Goal: Task Accomplishment & Management: Complete application form

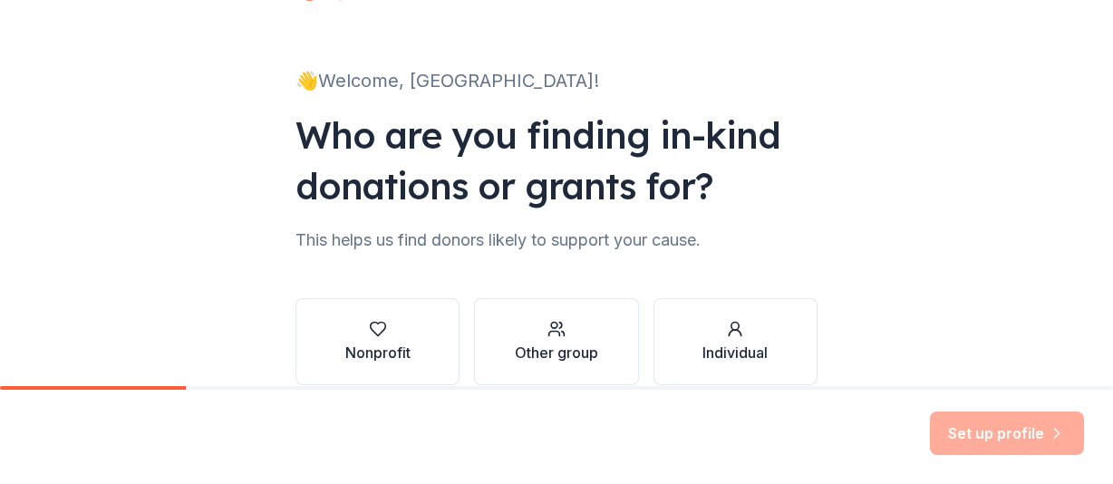
scroll to position [164, 0]
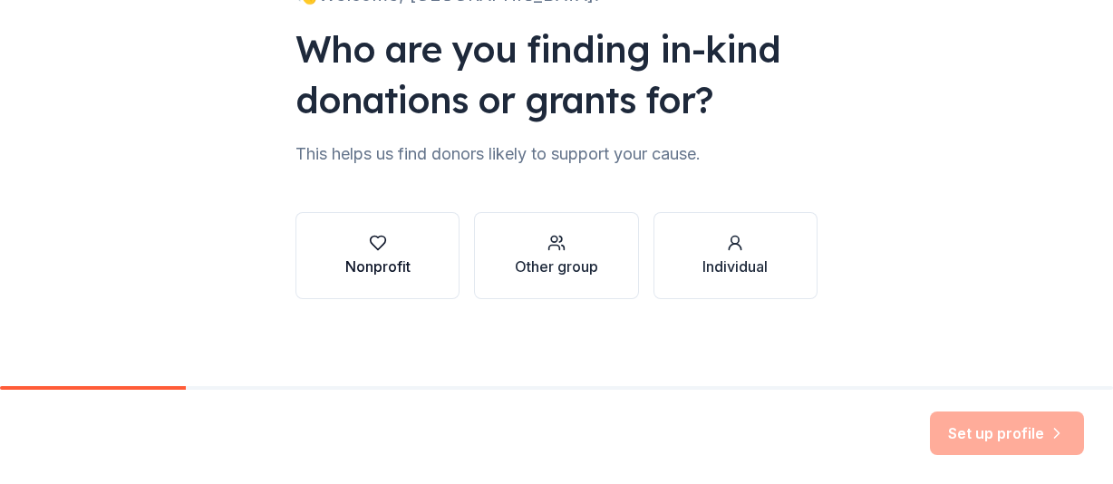
click at [345, 267] on div "Nonprofit" at bounding box center [377, 267] width 65 height 22
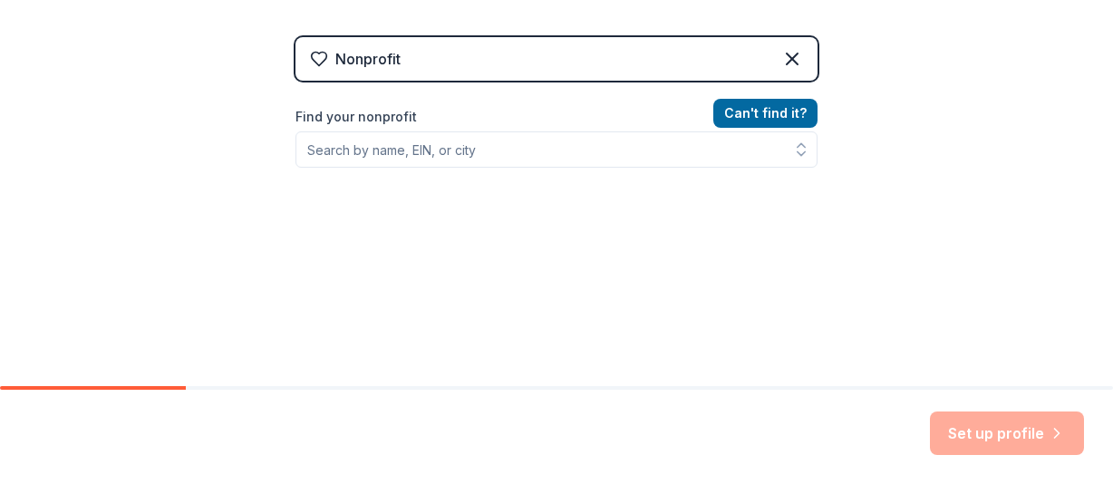
scroll to position [345, 0]
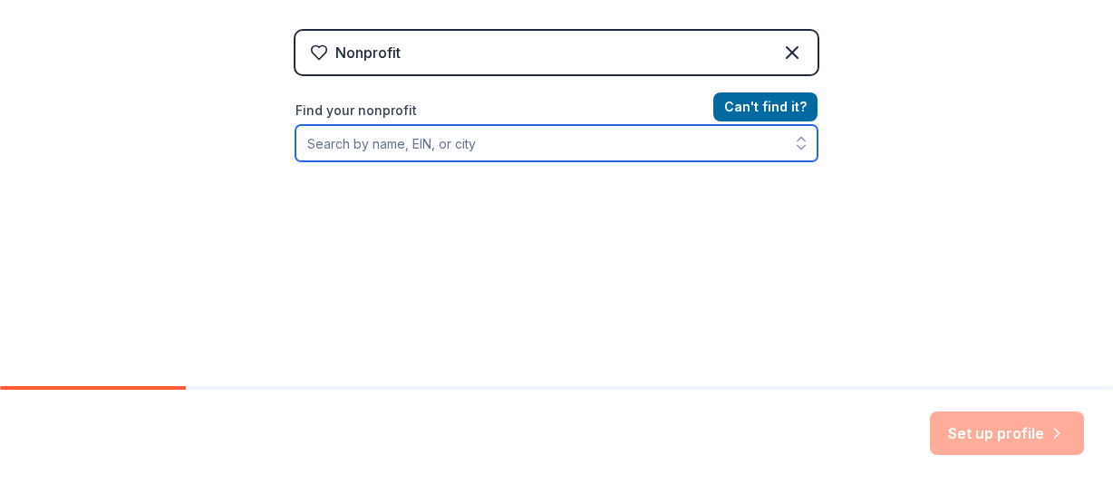
click at [393, 137] on input "Find your nonprofit" at bounding box center [557, 143] width 522 height 36
type input "provail"
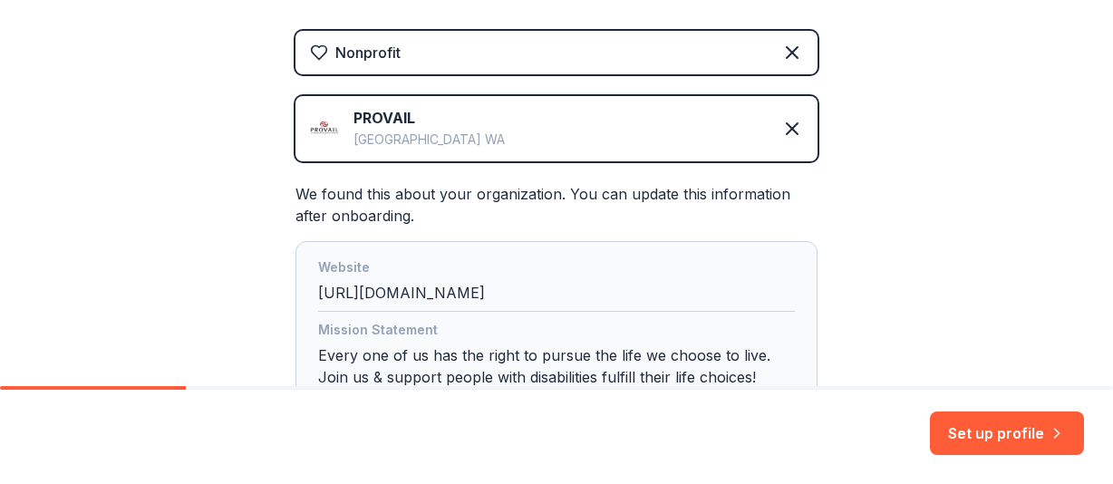
scroll to position [436, 0]
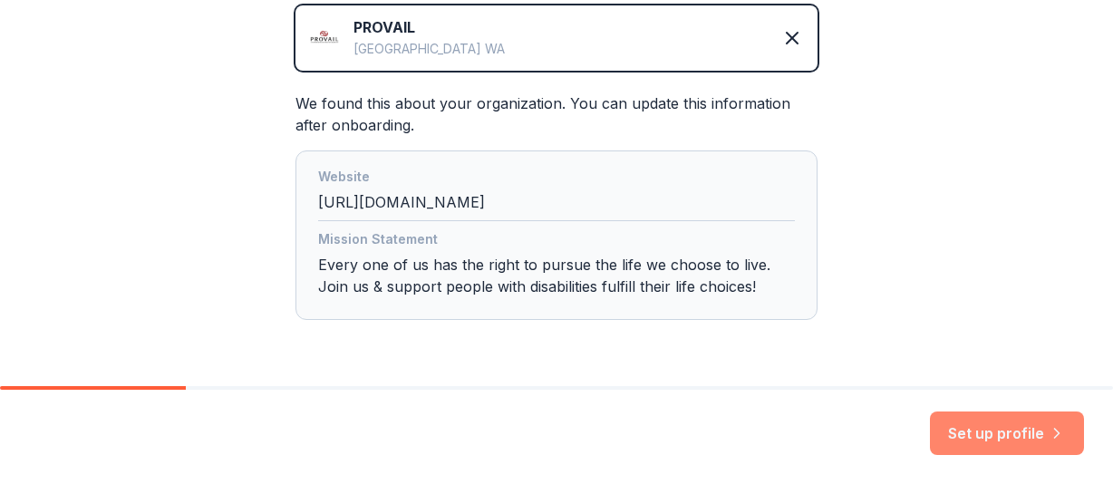
click at [1001, 432] on button "Set up profile" at bounding box center [1007, 434] width 154 height 44
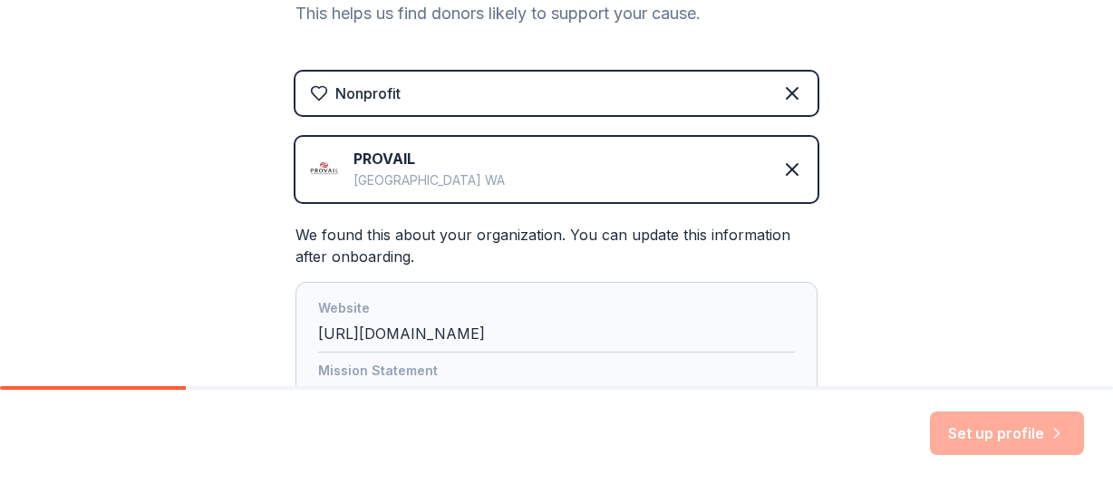
scroll to position [39, 0]
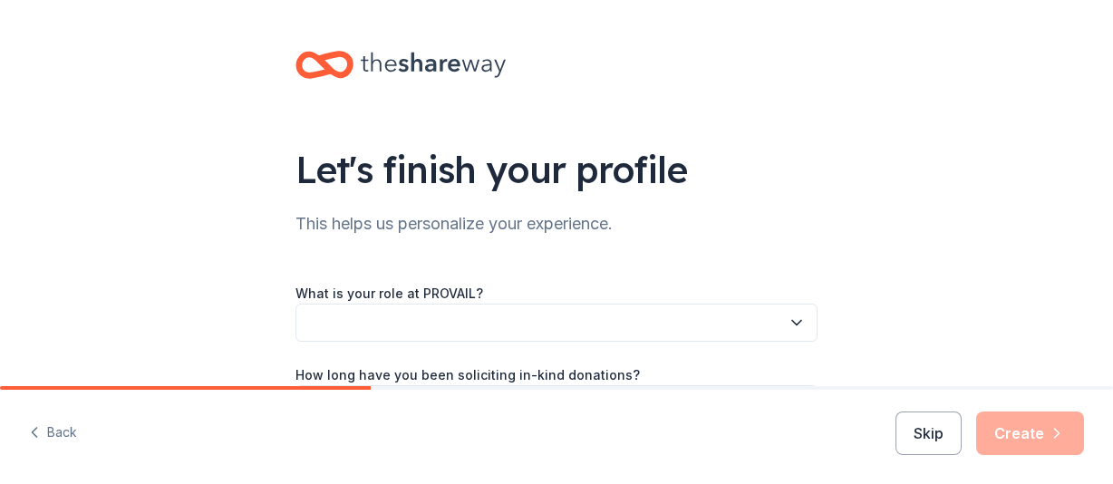
scroll to position [181, 0]
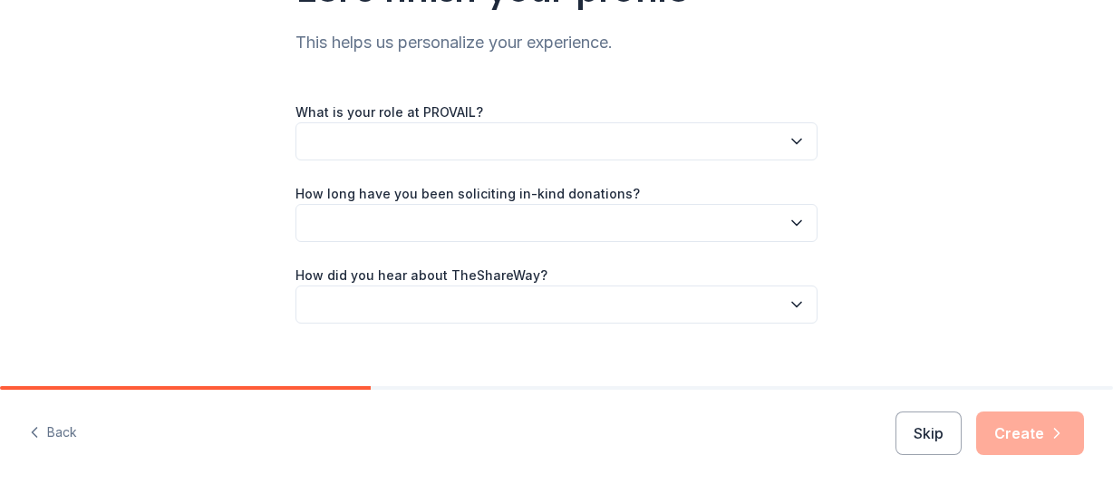
click at [465, 140] on button "button" at bounding box center [557, 141] width 522 height 38
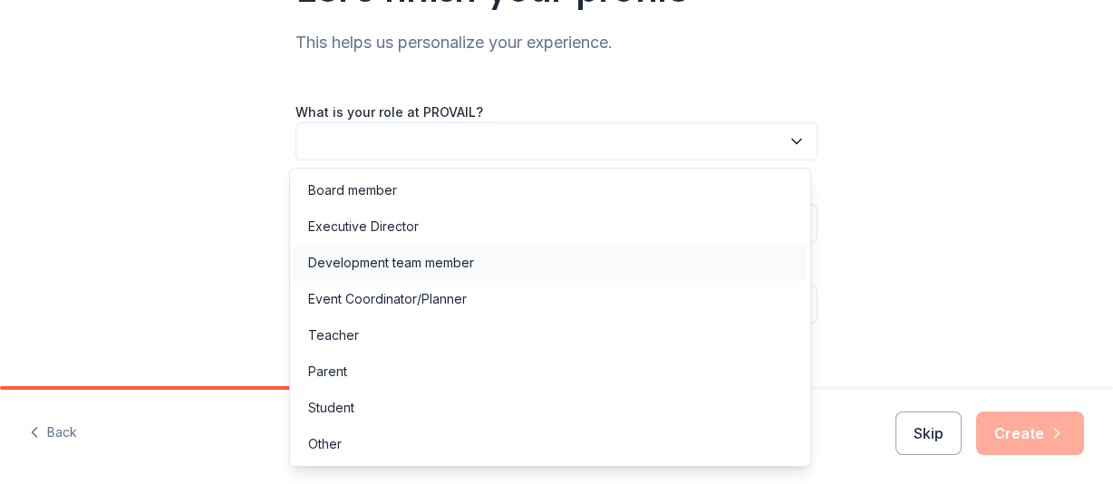
click at [440, 254] on div "Development team member" at bounding box center [391, 263] width 166 height 22
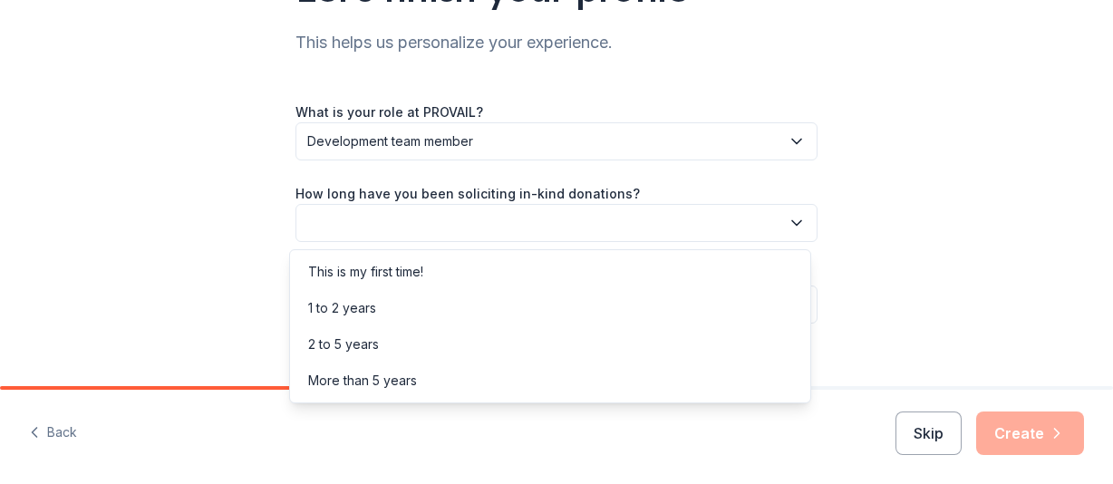
click at [402, 224] on button "button" at bounding box center [557, 223] width 522 height 38
click at [379, 385] on div "More than 5 years" at bounding box center [362, 381] width 109 height 22
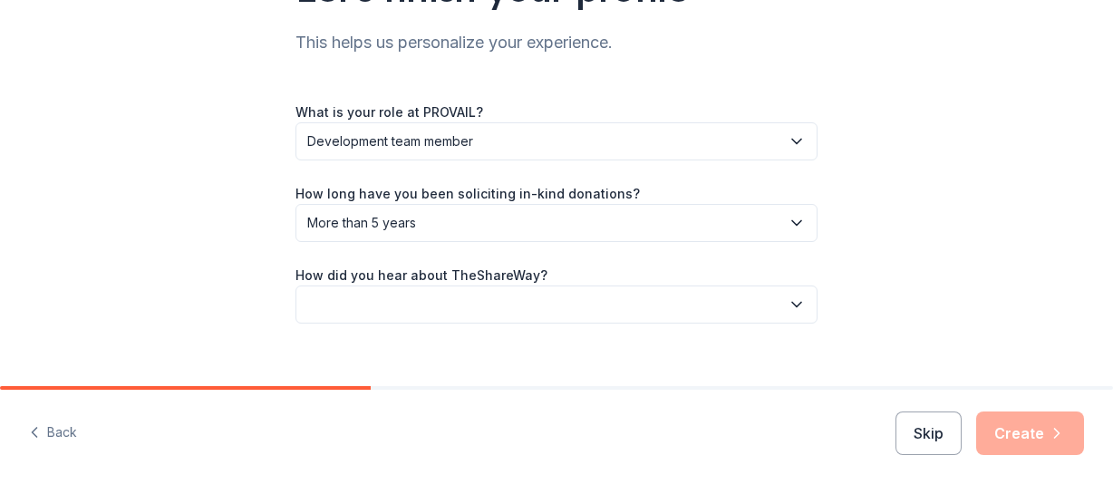
scroll to position [206, 0]
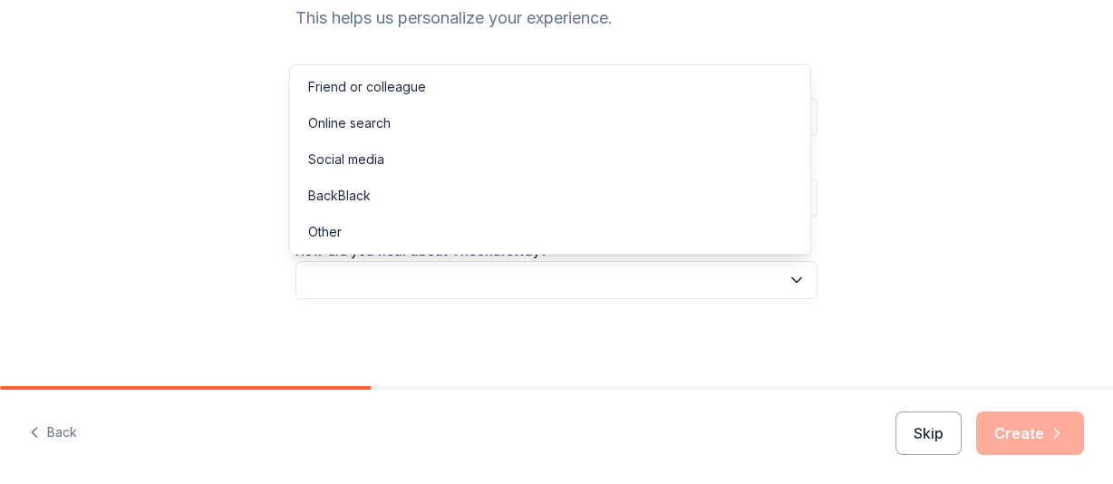
click at [460, 275] on button "button" at bounding box center [557, 280] width 522 height 38
click at [407, 117] on div "Online search" at bounding box center [550, 123] width 513 height 36
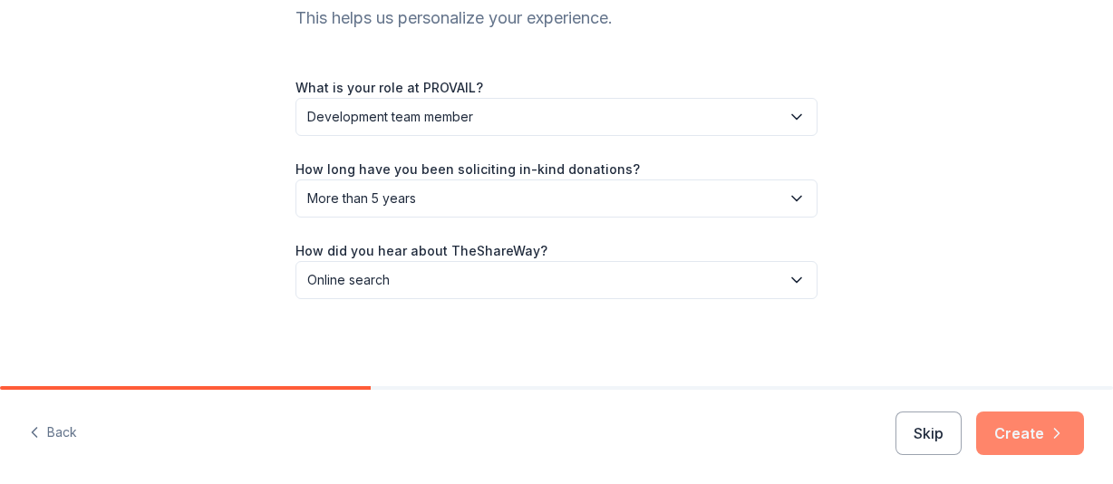
click at [1039, 441] on button "Create" at bounding box center [1030, 434] width 108 height 44
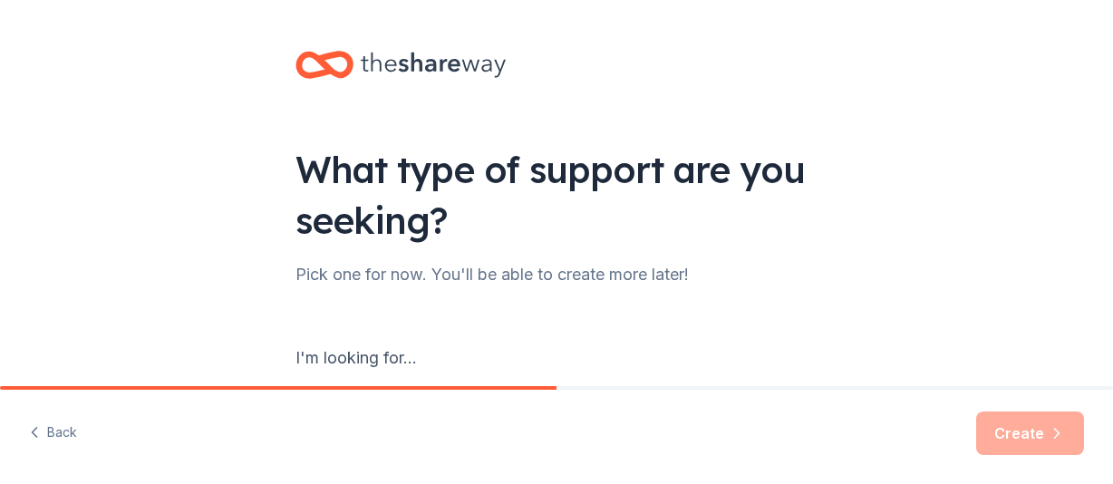
scroll to position [181, 0]
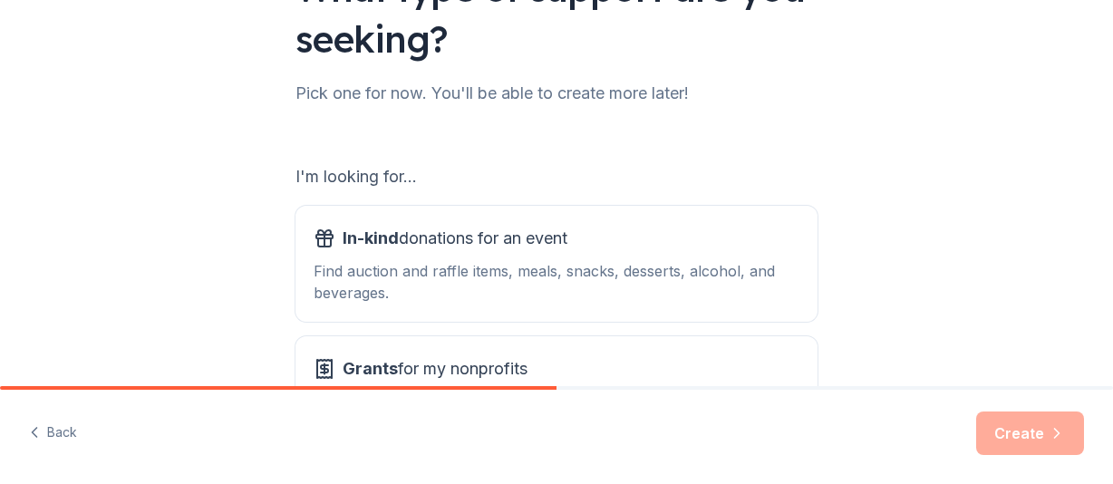
click at [409, 95] on div "Pick one for now. You'll be able to create more later!" at bounding box center [557, 93] width 522 height 29
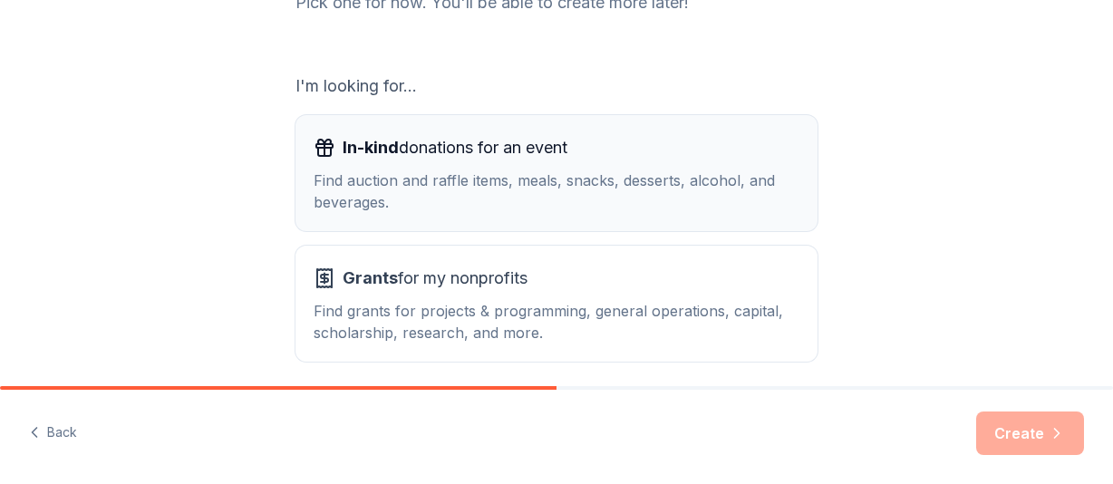
click at [514, 146] on span "In-kind donations for an event" at bounding box center [455, 147] width 225 height 29
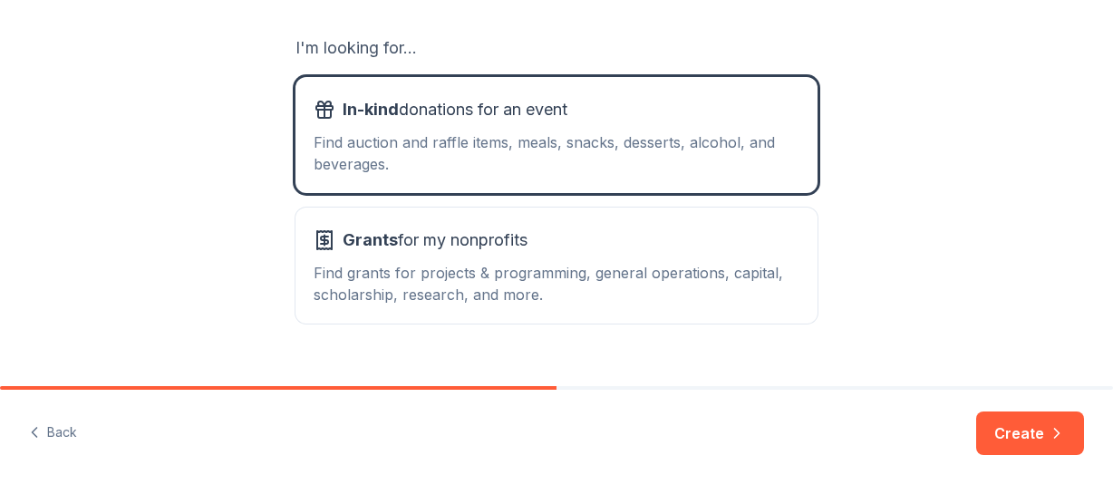
scroll to position [345, 0]
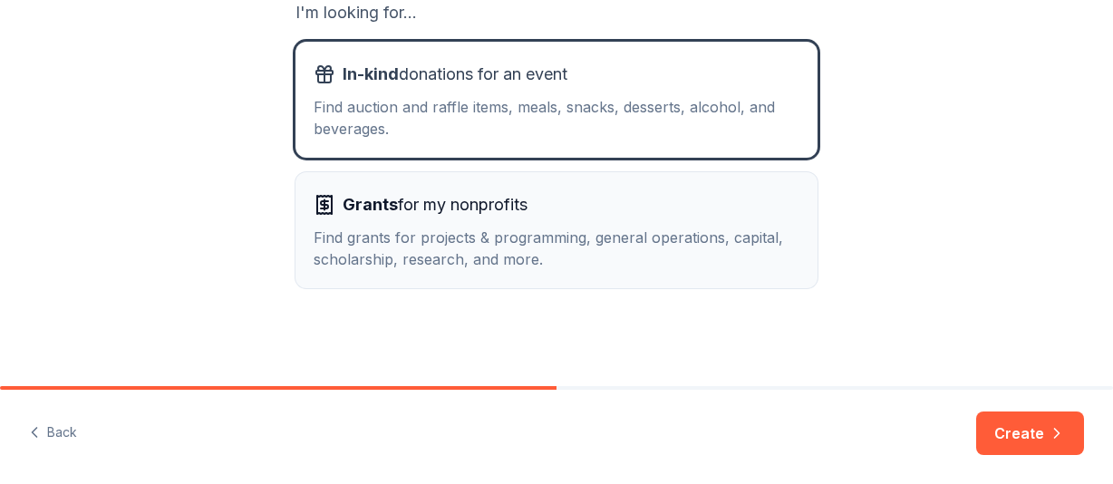
click at [571, 223] on div "Grants for my nonprofits Find grants for projects & programming, general operat…" at bounding box center [557, 230] width 486 height 80
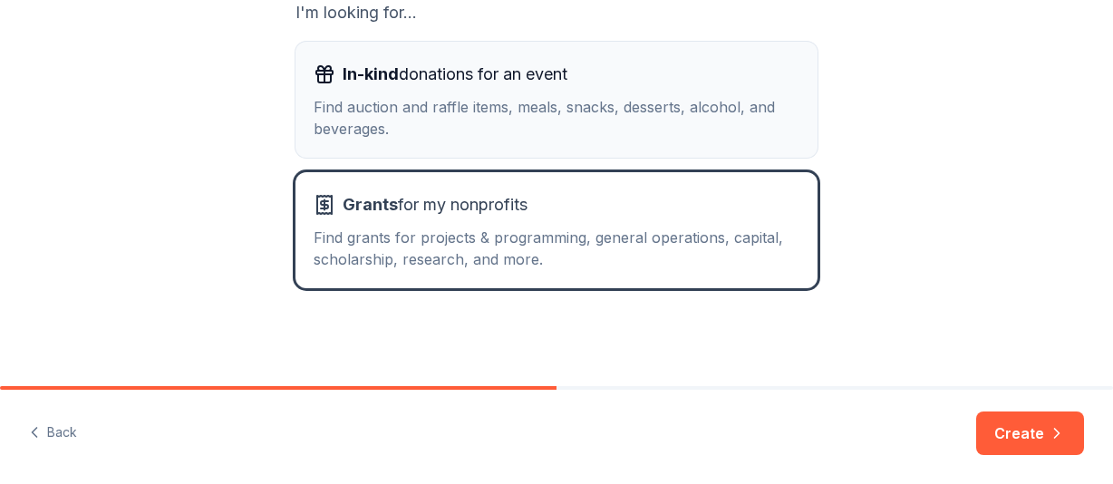
click at [558, 73] on span "In-kind donations for an event" at bounding box center [455, 74] width 225 height 29
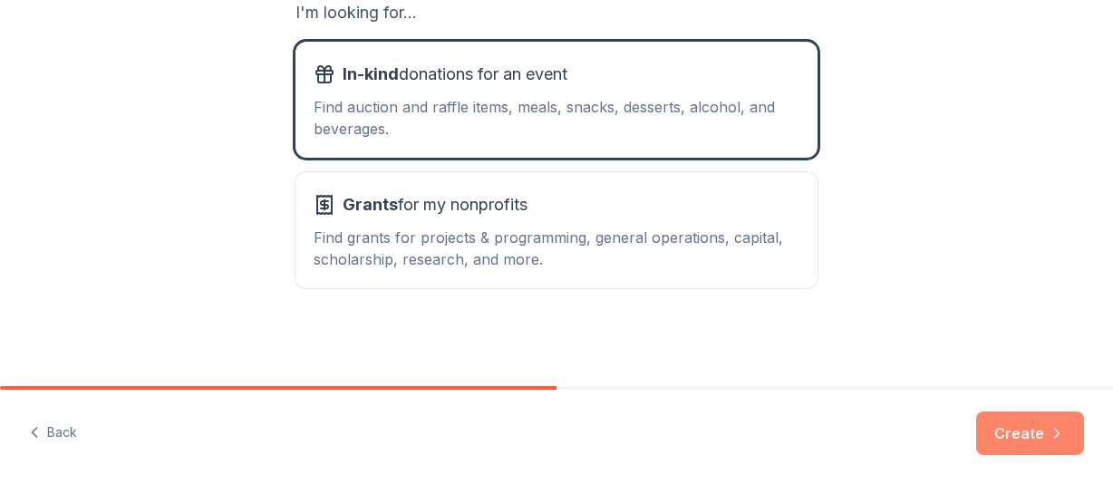
click at [1006, 440] on button "Create" at bounding box center [1030, 434] width 108 height 44
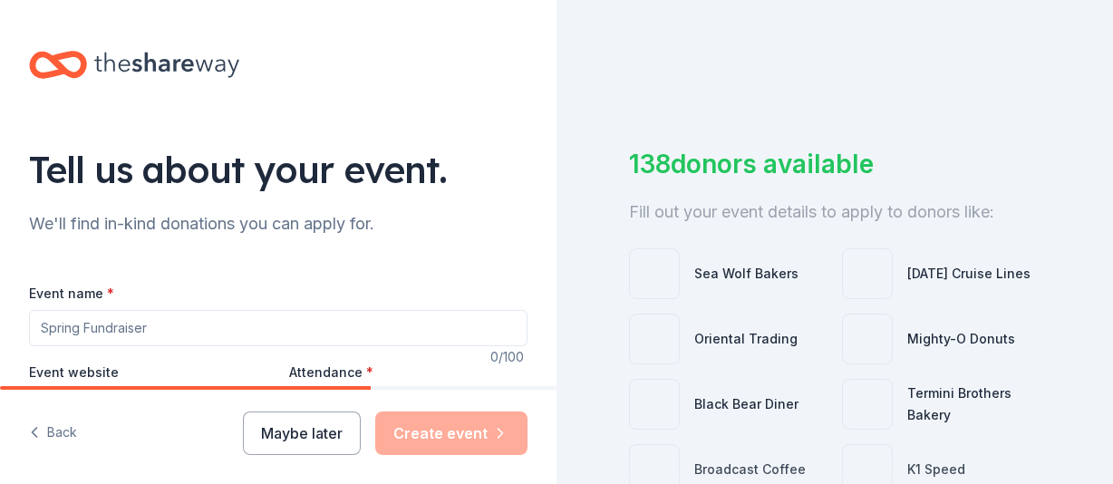
scroll to position [91, 0]
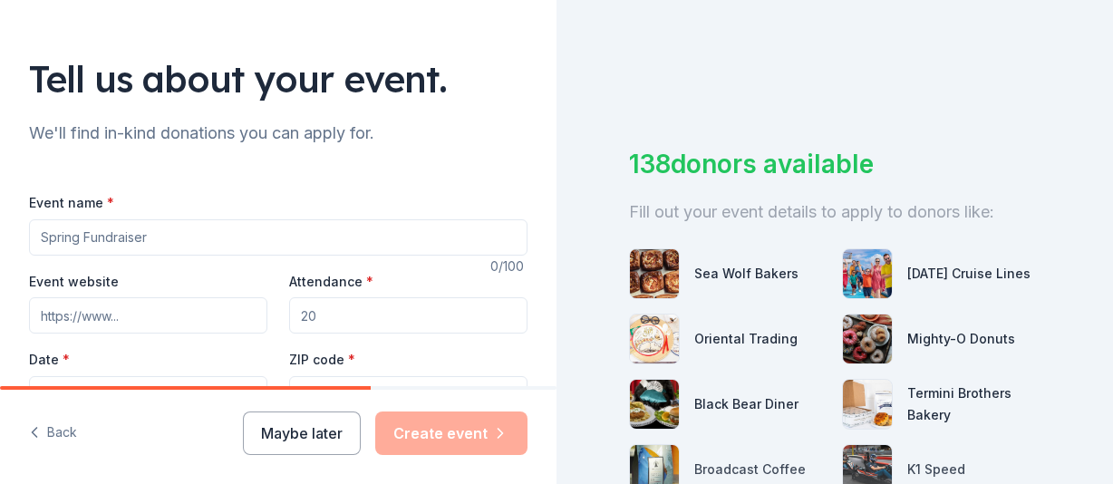
click at [118, 241] on input "Event name *" at bounding box center [278, 237] width 499 height 36
paste input "Powering Inclusion: A Night Out with PROVAIL"
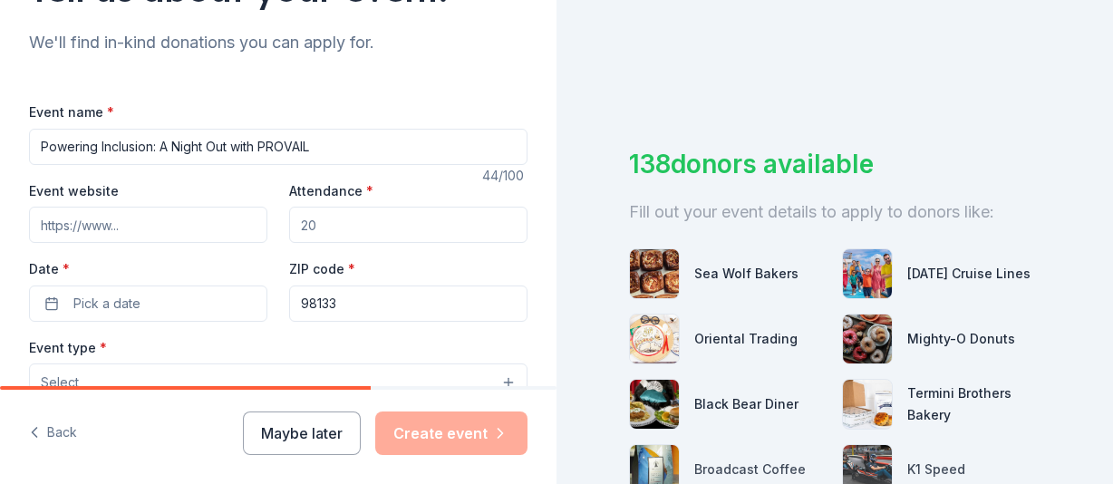
type input "Powering Inclusion: A Night Out with PROVAIL"
click at [81, 224] on input "Event website" at bounding box center [148, 225] width 238 height 36
paste input "https://provail.org/2025-powering-inclusion-a-night-out-with-provail/"
type input "https://provail.org/2025-powering-inclusion-a-night-out-with-provail/"
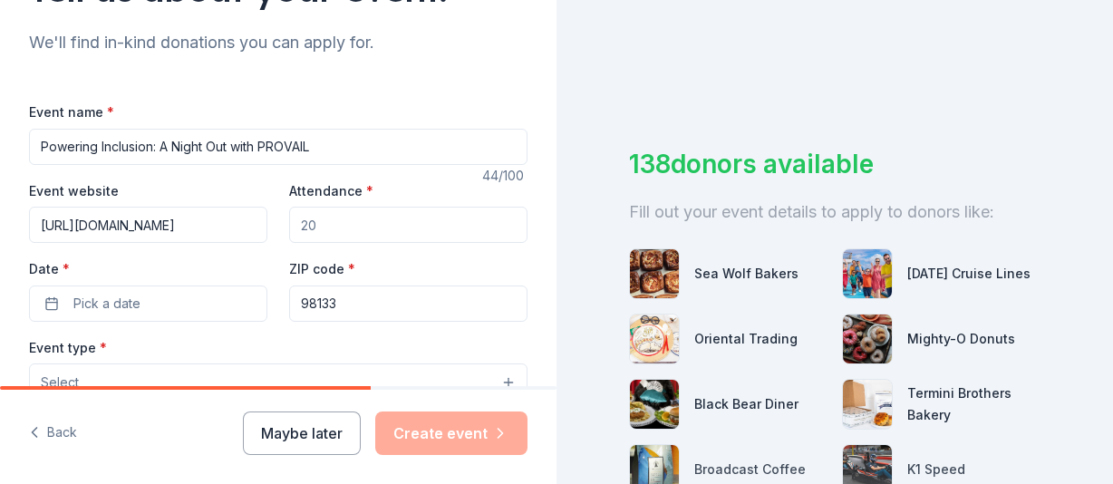
click at [344, 235] on input "Attendance *" at bounding box center [408, 225] width 238 height 36
type input "300"
click at [11, 180] on div "Tell us about your event. We'll find in-kind donations you can apply for. Event…" at bounding box center [278, 422] width 557 height 1207
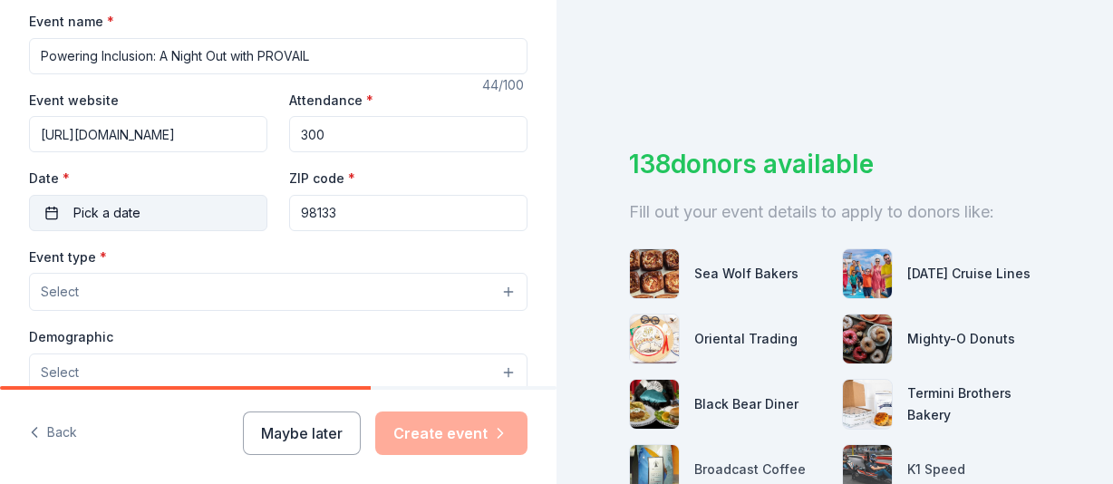
click at [186, 203] on button "Pick a date" at bounding box center [148, 213] width 238 height 36
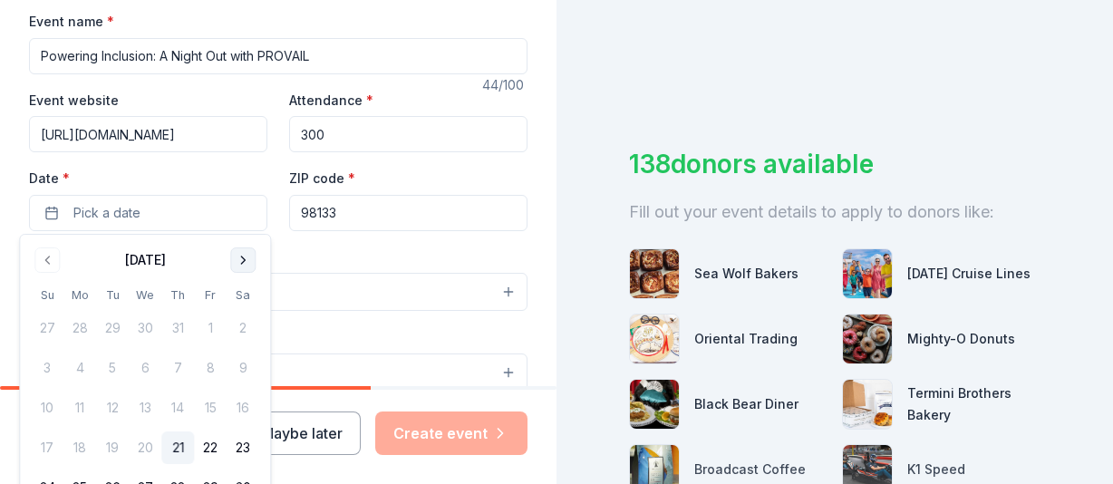
click at [246, 264] on button "Go to next month" at bounding box center [242, 259] width 25 height 25
click at [250, 411] on button "18" at bounding box center [243, 408] width 33 height 33
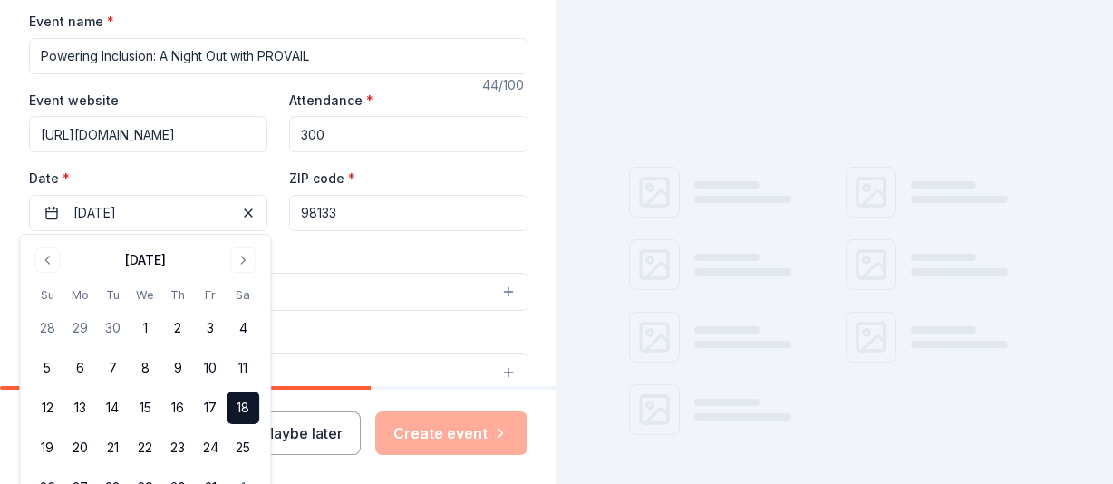
click at [364, 220] on input "98133" at bounding box center [408, 213] width 238 height 36
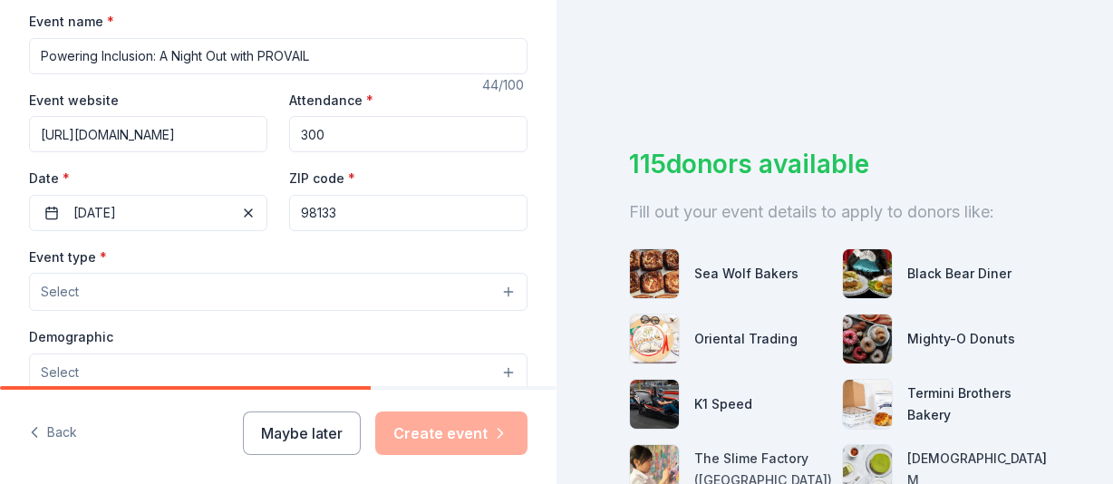
click at [82, 294] on button "Select" at bounding box center [278, 292] width 499 height 38
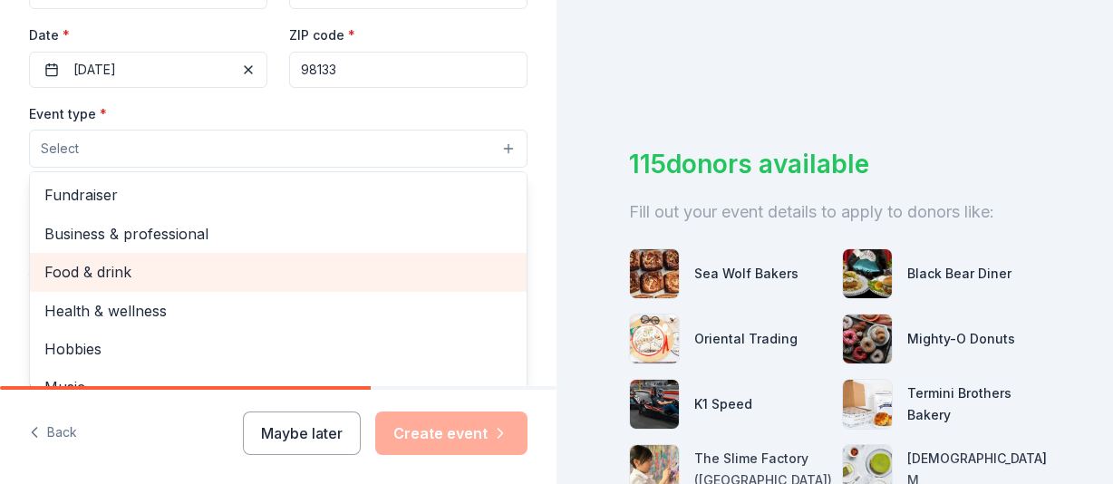
scroll to position [453, 0]
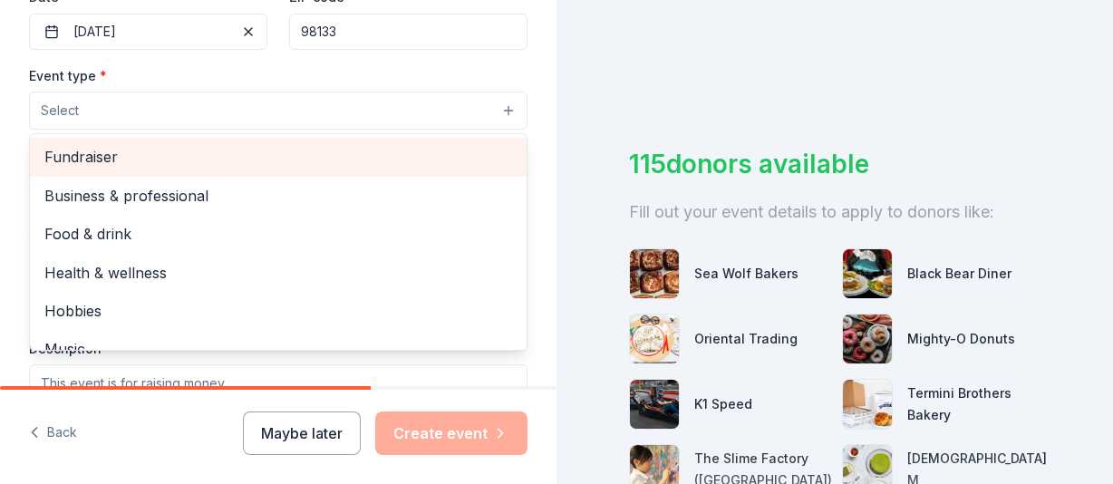
click at [140, 159] on span "Fundraiser" at bounding box center [278, 157] width 468 height 24
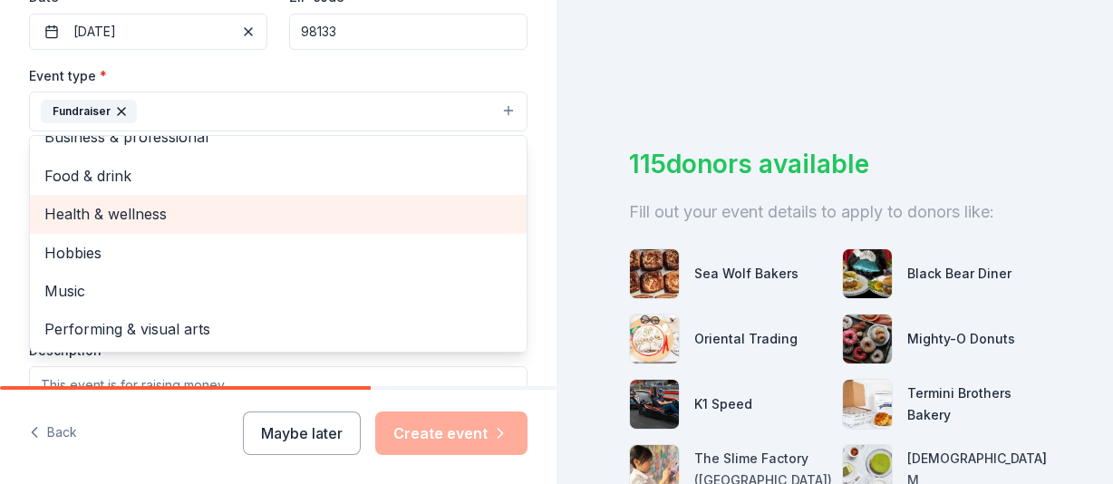
scroll to position [544, 0]
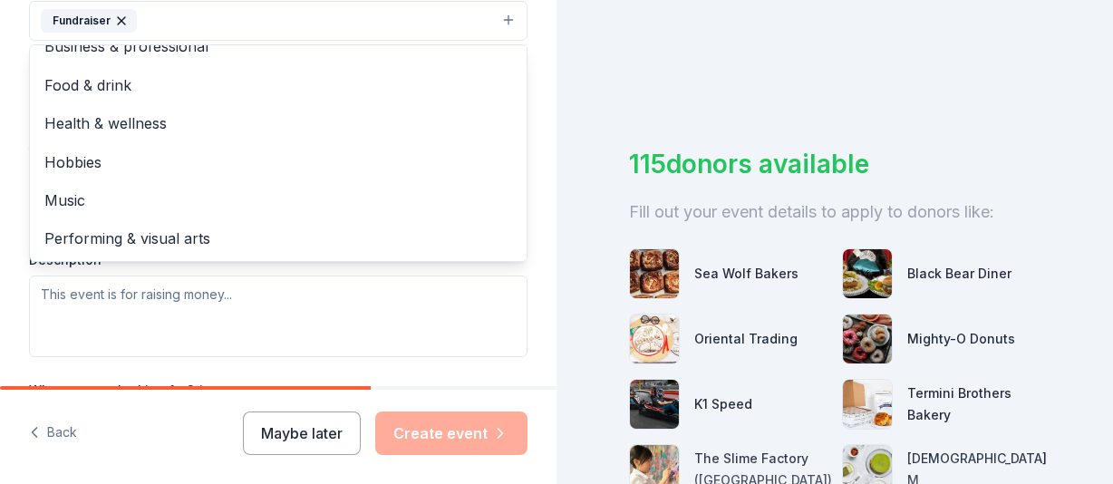
click at [9, 164] on div "Tell us about your event. We'll find in-kind donations you can apply for. Event…" at bounding box center [278, 60] width 557 height 1208
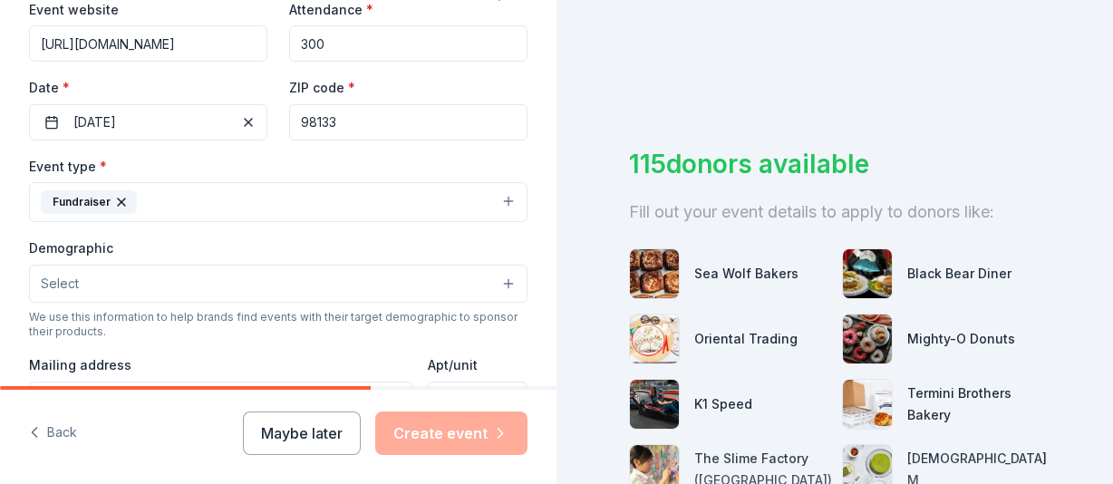
scroll to position [453, 0]
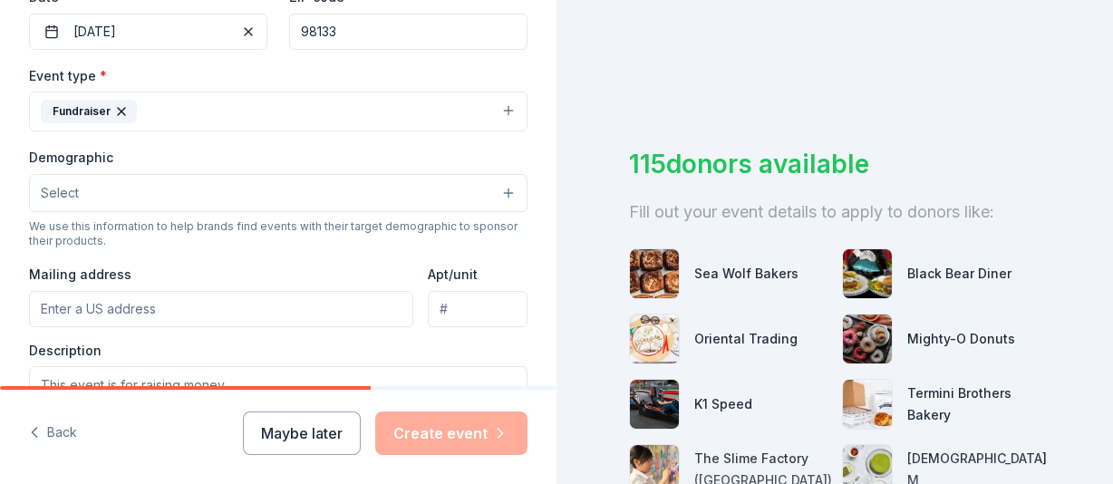
click at [87, 192] on button "Select" at bounding box center [278, 193] width 499 height 38
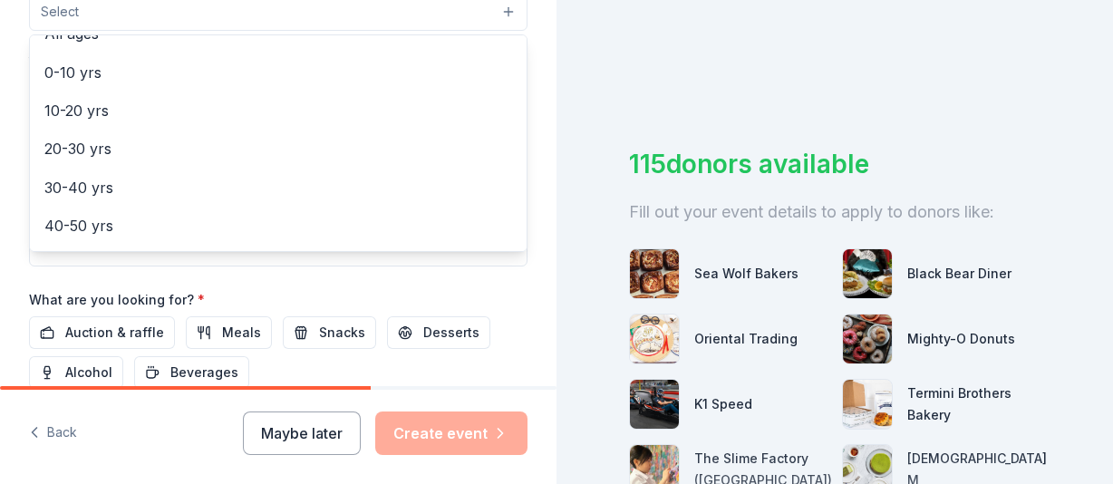
scroll to position [0, 0]
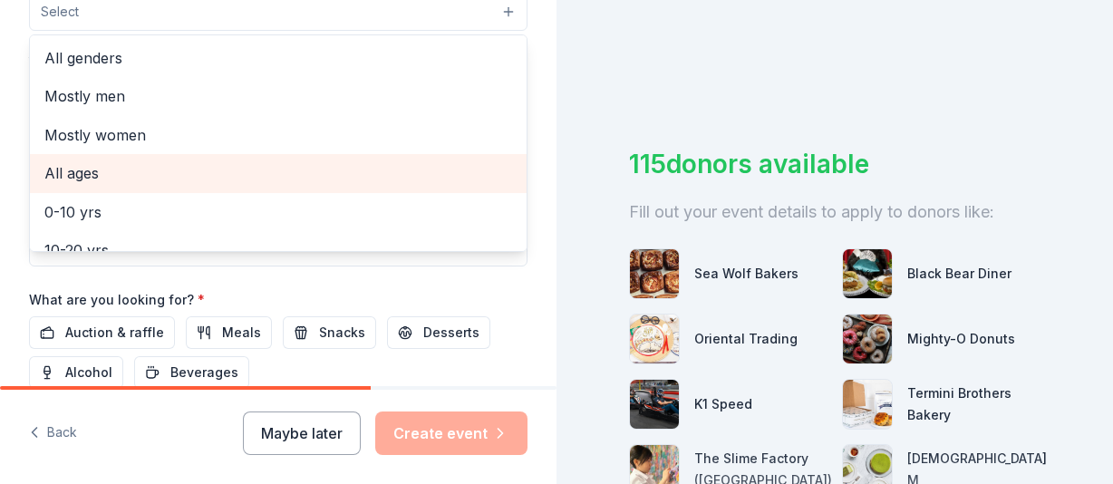
click at [91, 170] on span "All ages" at bounding box center [278, 173] width 468 height 24
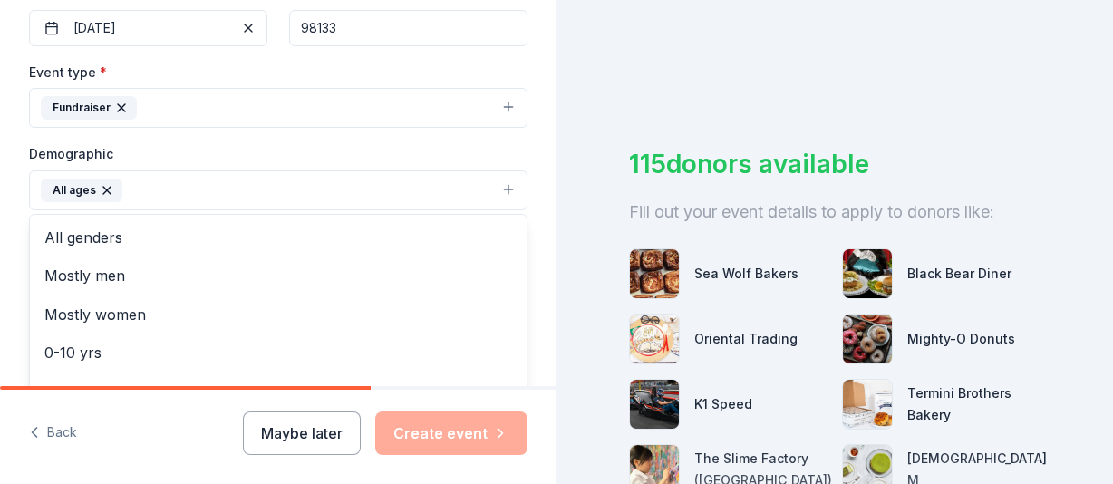
scroll to position [453, 0]
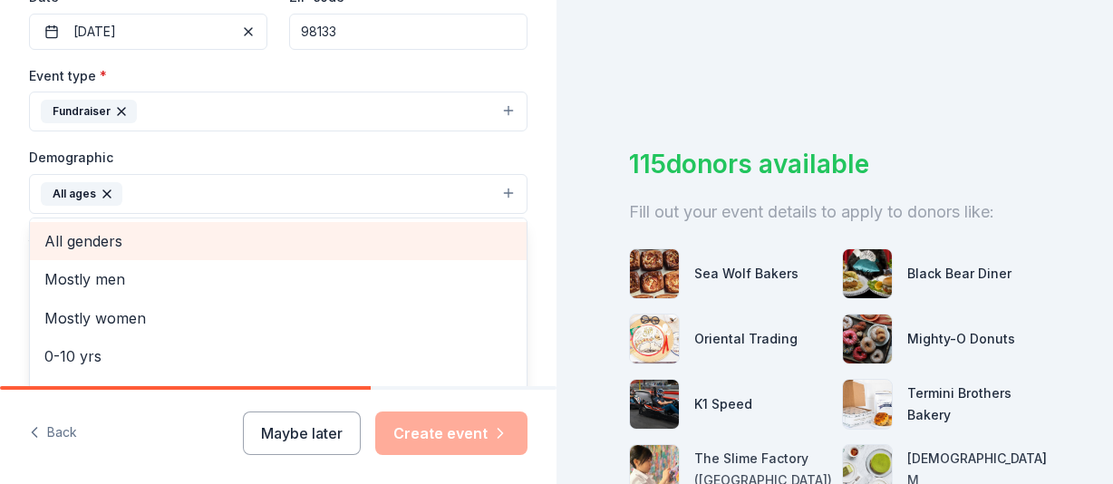
click at [127, 245] on span "All genders" at bounding box center [278, 241] width 468 height 24
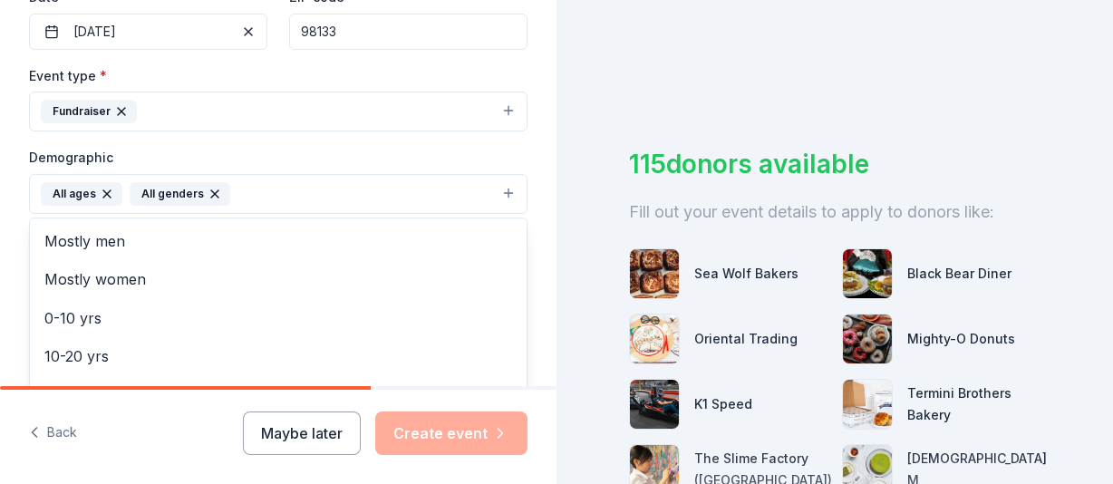
click at [22, 235] on div "Tell us about your event. We'll find in-kind donations you can apply for. Event…" at bounding box center [278, 152] width 557 height 1210
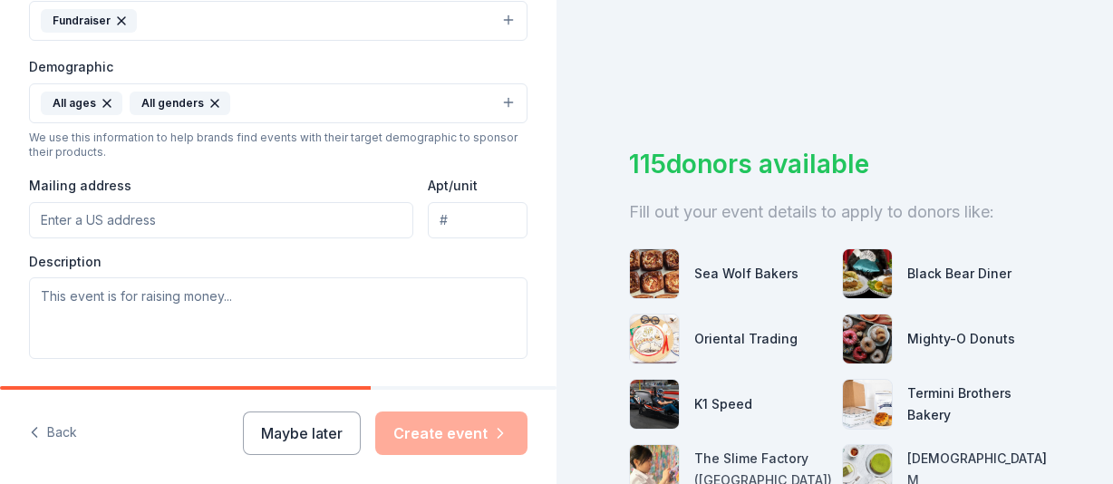
scroll to position [635, 0]
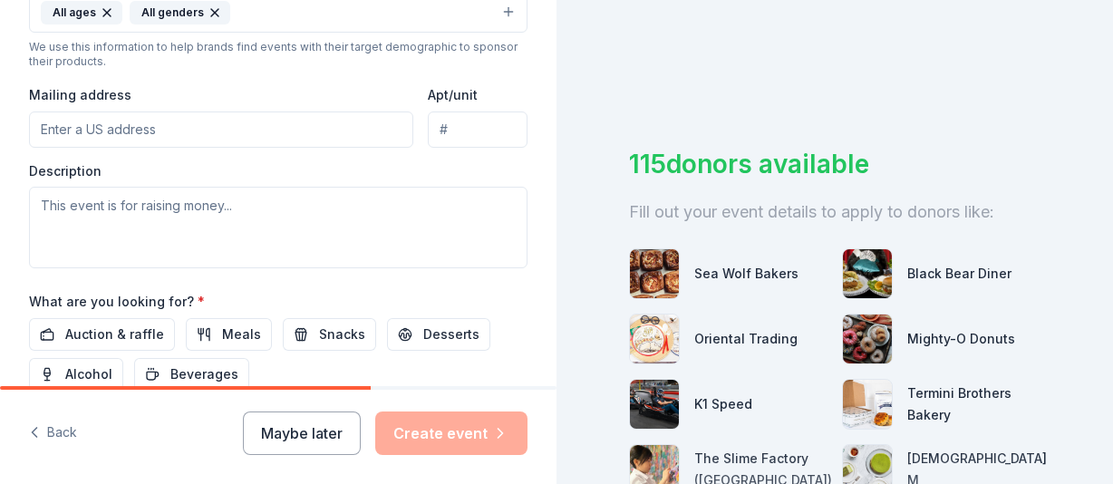
click at [217, 135] on input "Mailing address" at bounding box center [221, 130] width 384 height 36
click at [480, 118] on input "Apt/unit" at bounding box center [478, 130] width 100 height 36
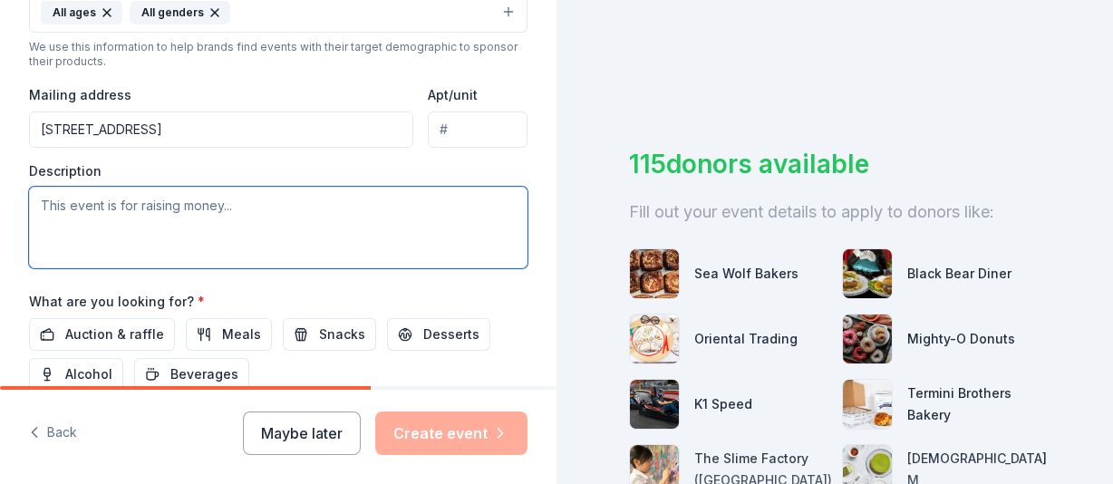
click at [147, 197] on textarea at bounding box center [278, 228] width 499 height 82
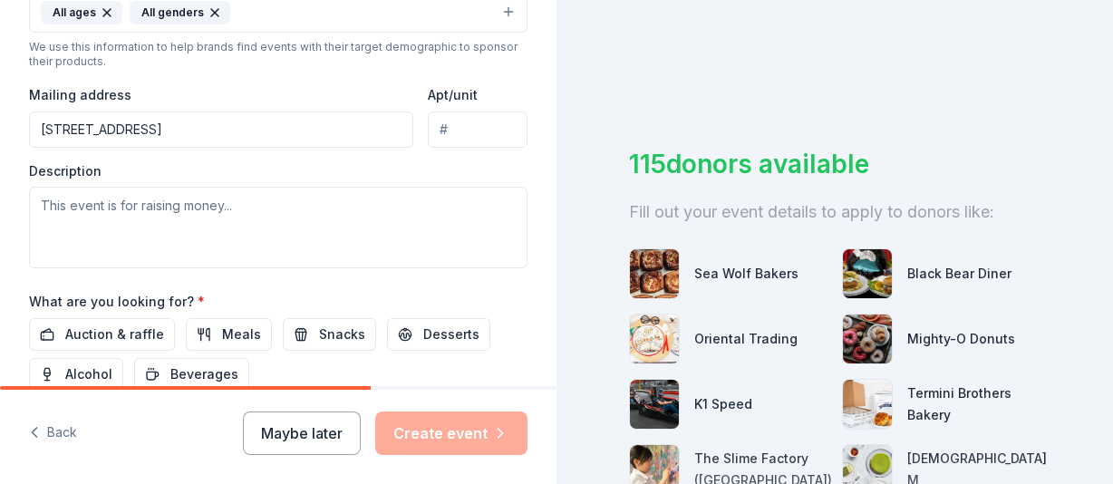
click at [194, 126] on input "12550 Aurora Ave N" at bounding box center [221, 130] width 384 height 36
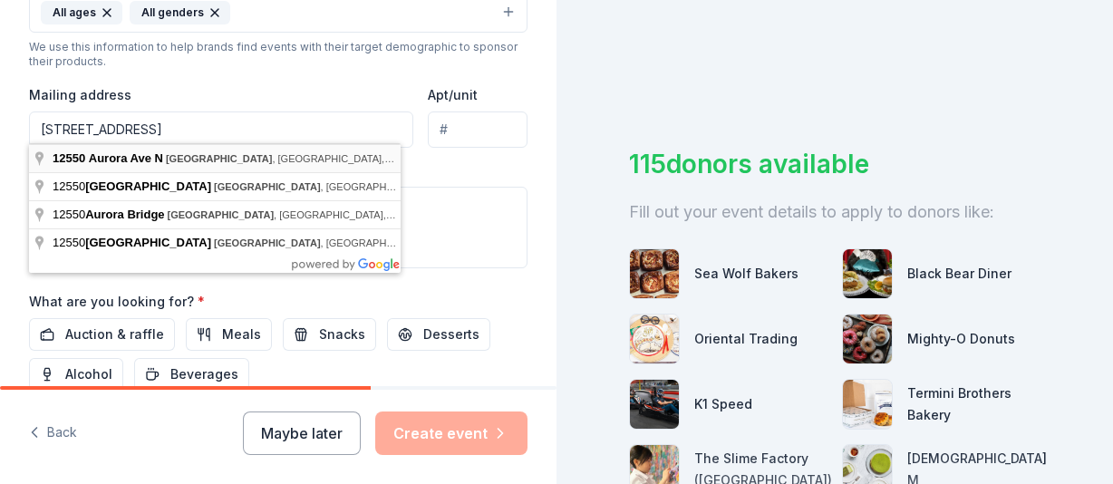
type input "12550 Aurora Avenue North, Seattle, WA, 98133"
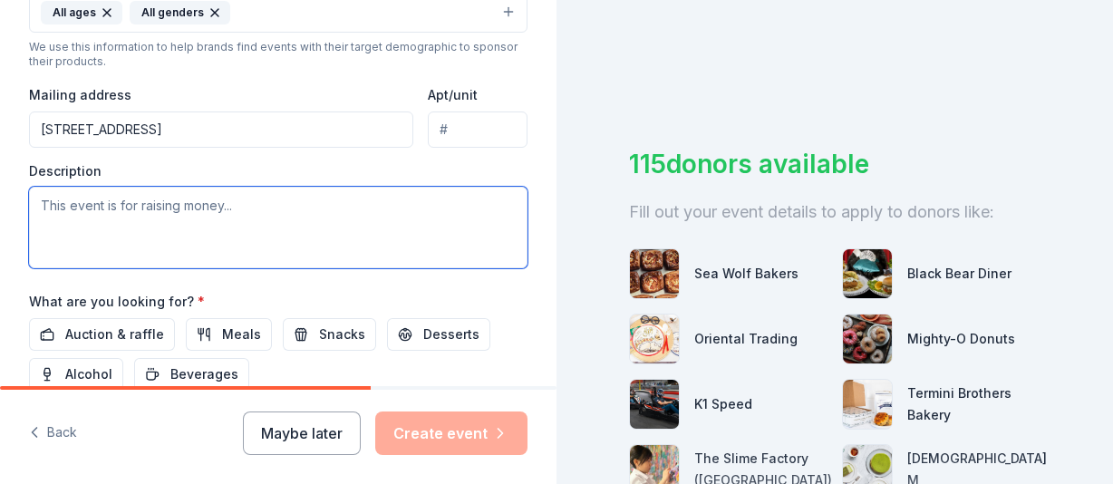
click at [192, 217] on textarea at bounding box center [278, 228] width 499 height 82
type textarea "v"
paste textarea "Powering Inclusion: A Night Out with PROVAIL is our annual celebration and fund…"
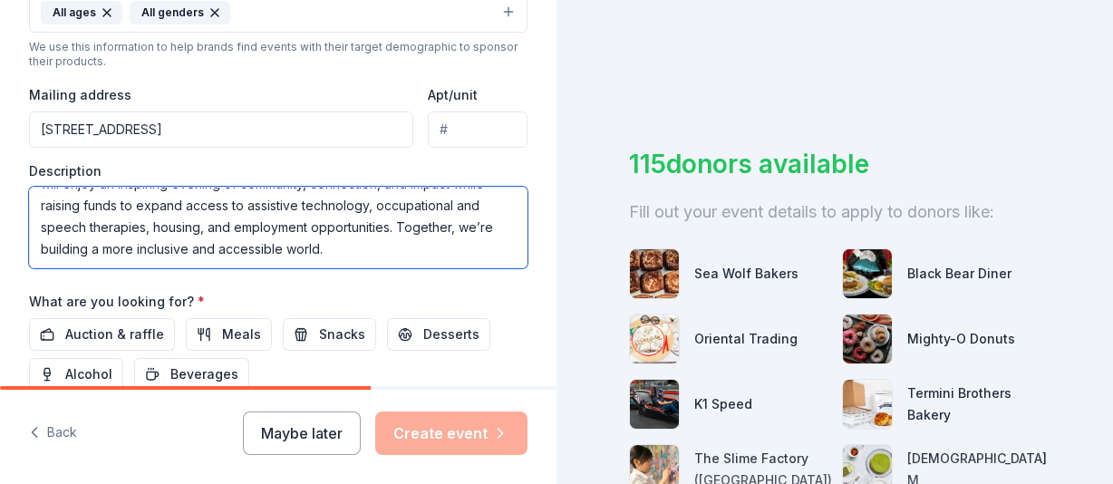
scroll to position [87, 0]
type textarea "Powering Inclusion: A Night Out with PROVAIL is our annual celebration and fund…"
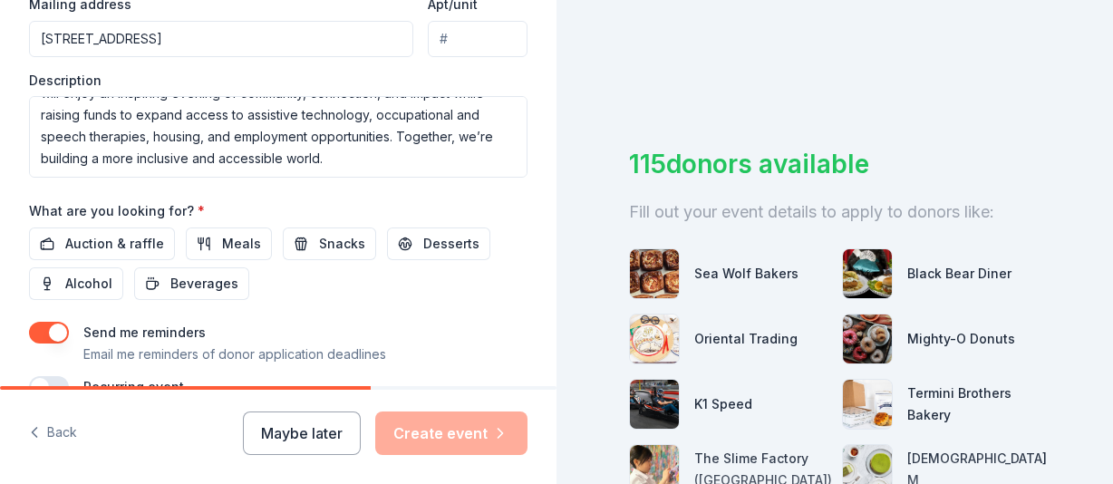
scroll to position [816, 0]
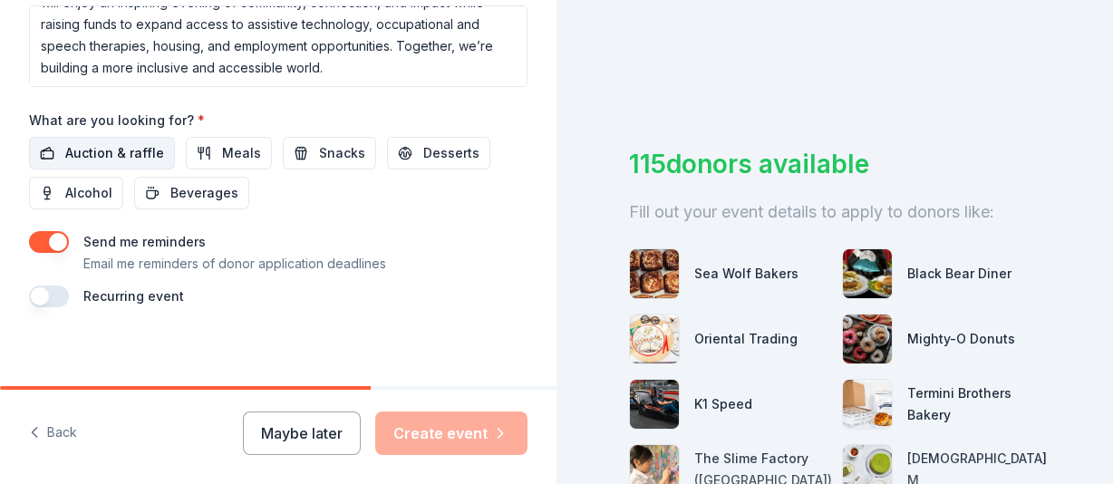
click at [121, 137] on button "Auction & raffle" at bounding box center [102, 153] width 146 height 33
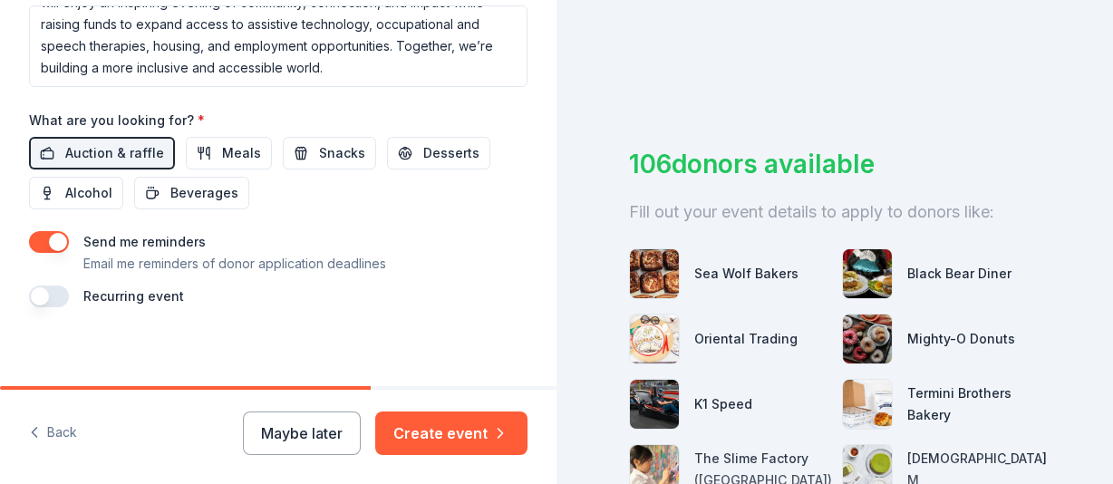
click at [55, 238] on button "button" at bounding box center [49, 242] width 40 height 22
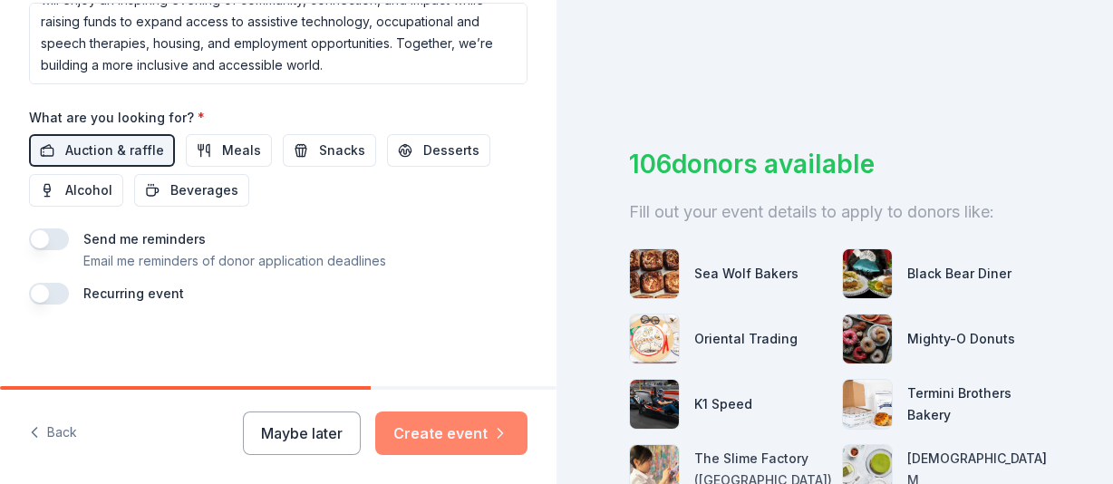
click at [444, 443] on button "Create event" at bounding box center [451, 434] width 152 height 44
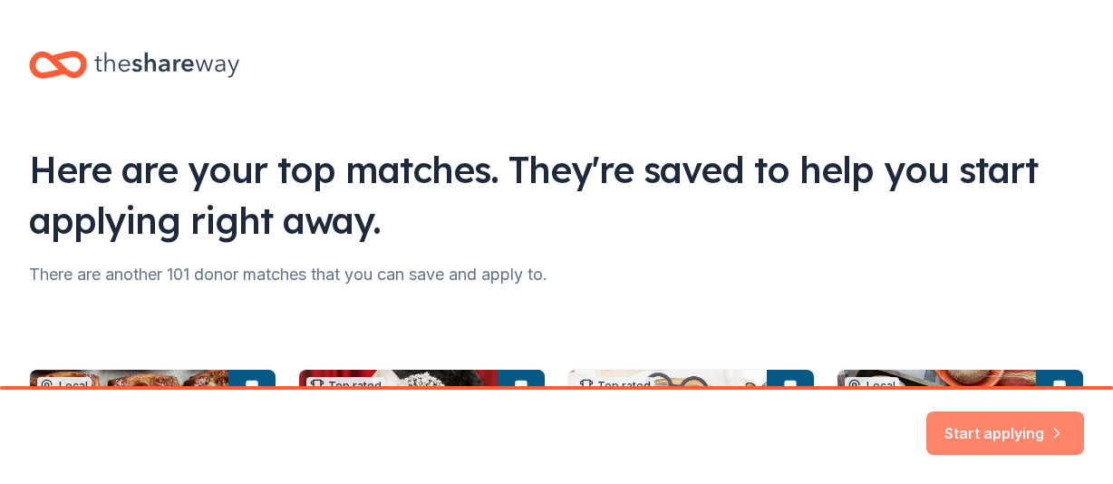
click at [1007, 428] on button "Start applying" at bounding box center [1005, 423] width 158 height 44
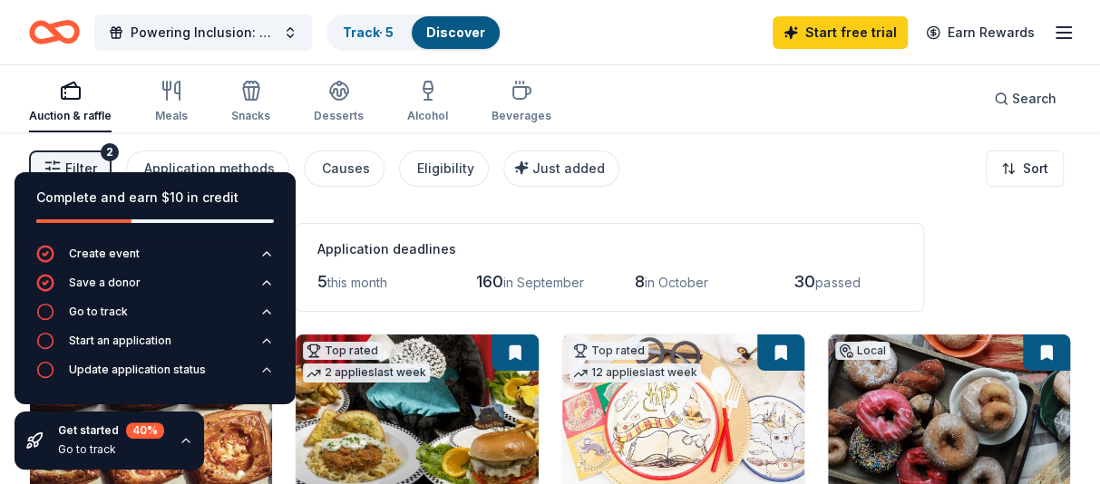
click at [588, 60] on div "Powering Inclusion: A Night Out with PROVAIL Track · 5 Discover Start free tria…" at bounding box center [550, 32] width 1100 height 64
click at [649, 151] on div "Filter 2 Application methods Causes Eligibility Just added Sort" at bounding box center [550, 168] width 1100 height 73
click at [258, 367] on button "Update application status" at bounding box center [155, 375] width 238 height 29
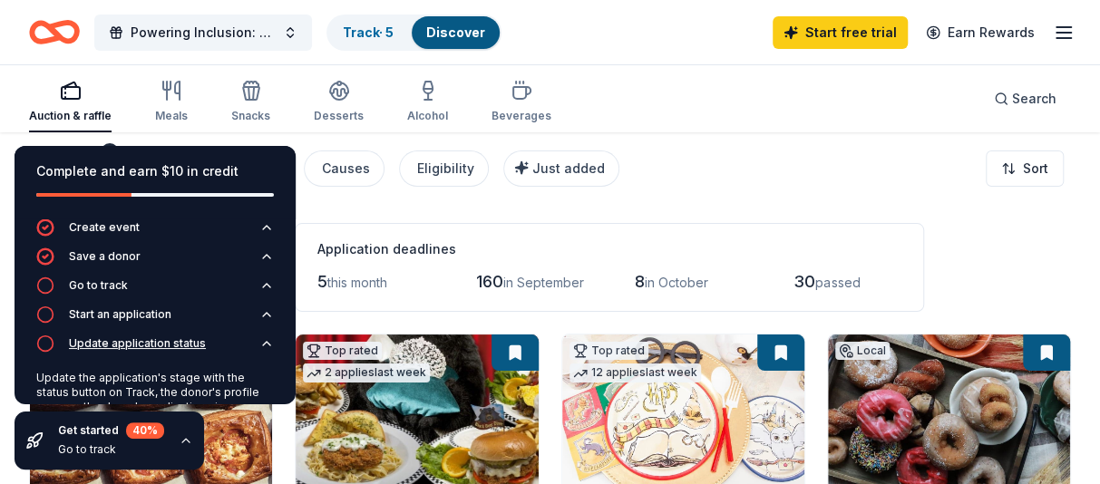
click at [259, 338] on icon "button" at bounding box center [266, 343] width 15 height 15
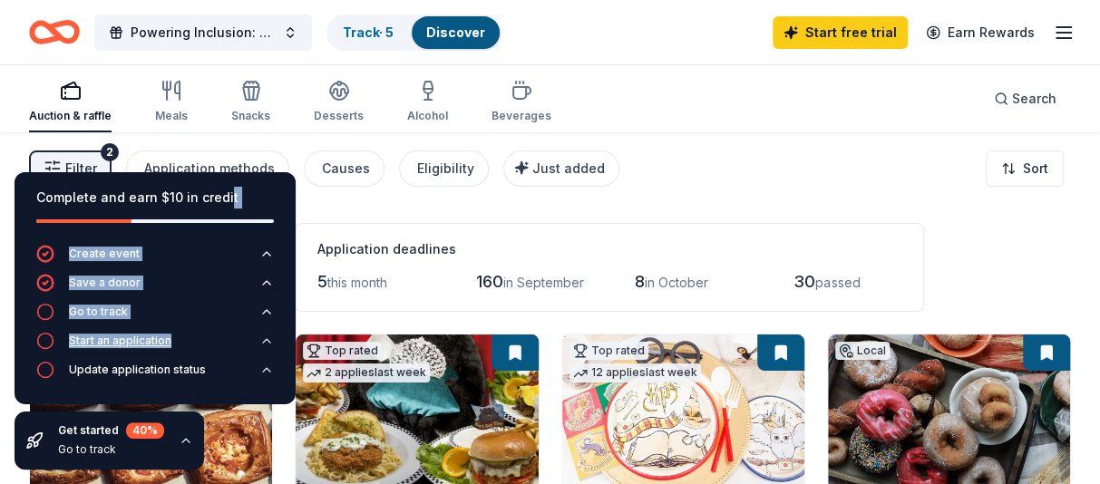
drag, startPoint x: 226, startPoint y: 183, endPoint x: 270, endPoint y: 349, distance: 171.7
click at [270, 349] on div "Complete and earn $10 in credit Create event Save a donor Go to track Start an …" at bounding box center [155, 288] width 281 height 232
click at [642, 157] on div "Filter 2 Application methods Causes Eligibility Just added Sort" at bounding box center [550, 168] width 1100 height 73
click at [181, 438] on icon "button" at bounding box center [186, 440] width 15 height 15
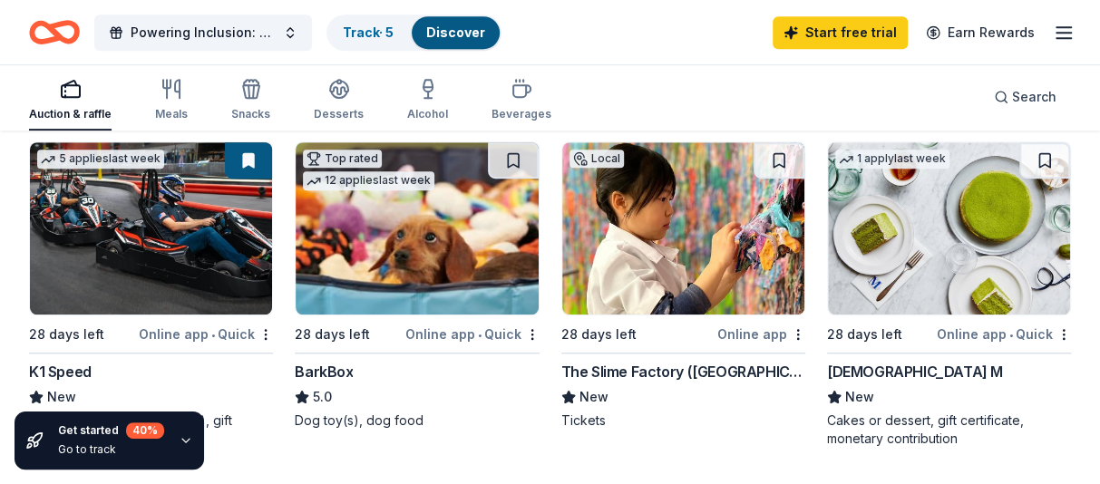
scroll to position [544, 0]
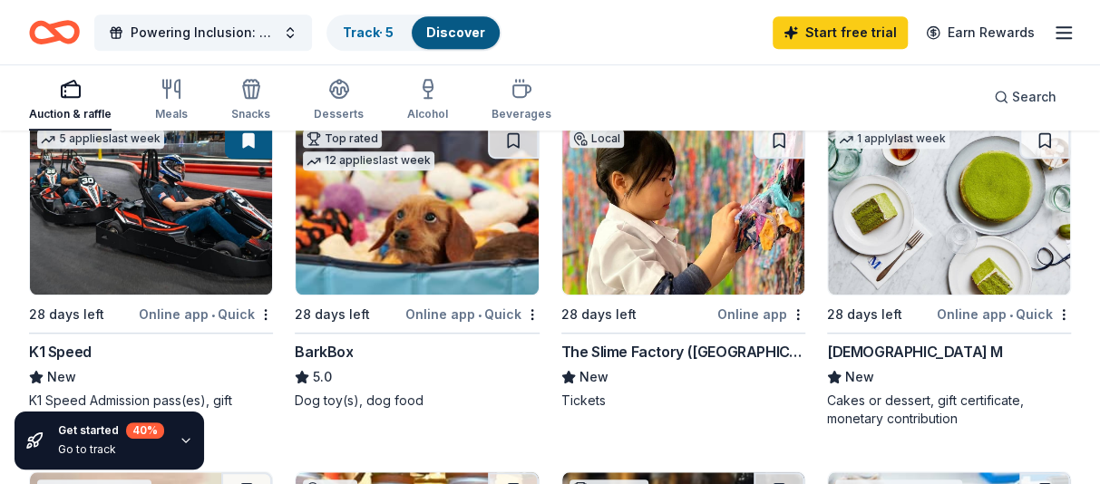
click at [1025, 226] on img at bounding box center [949, 208] width 242 height 172
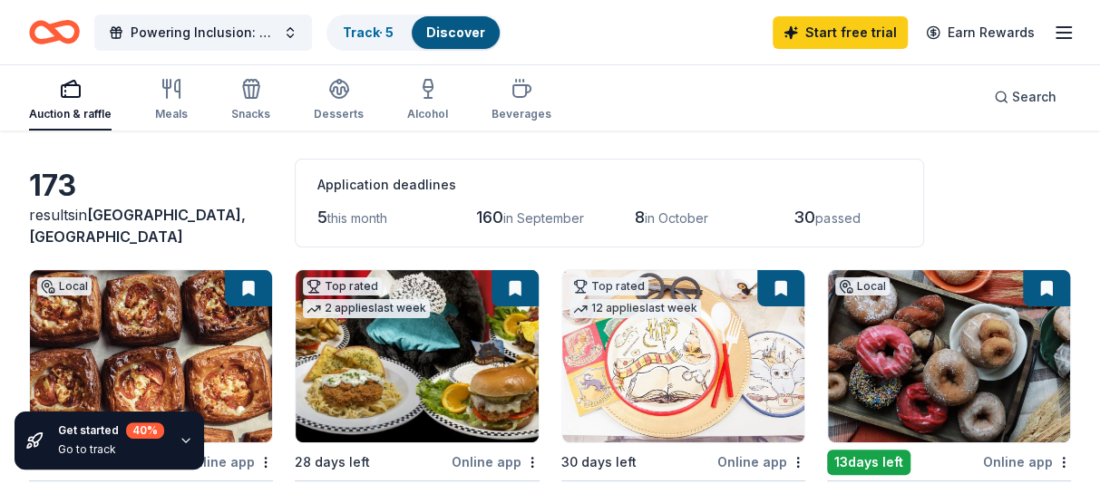
scroll to position [0, 0]
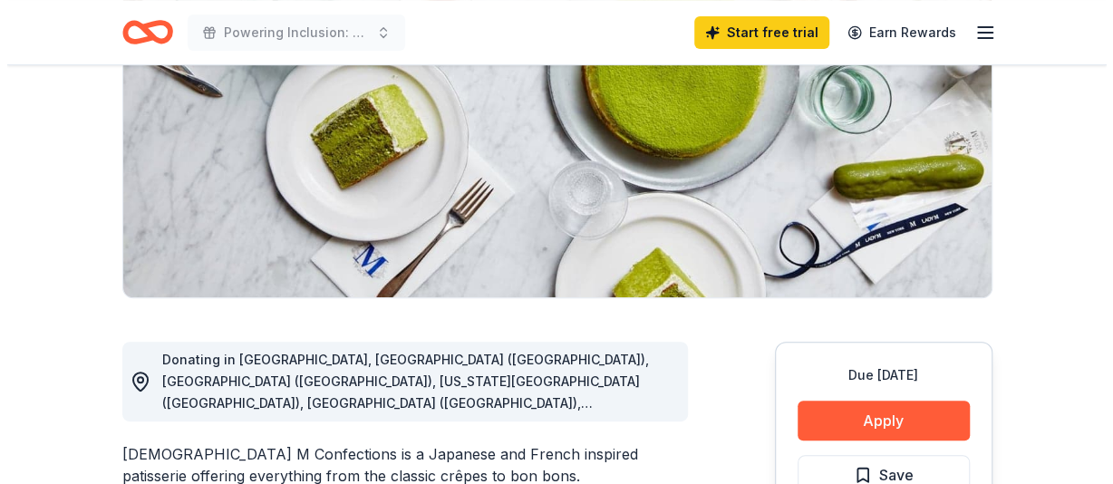
scroll to position [363, 0]
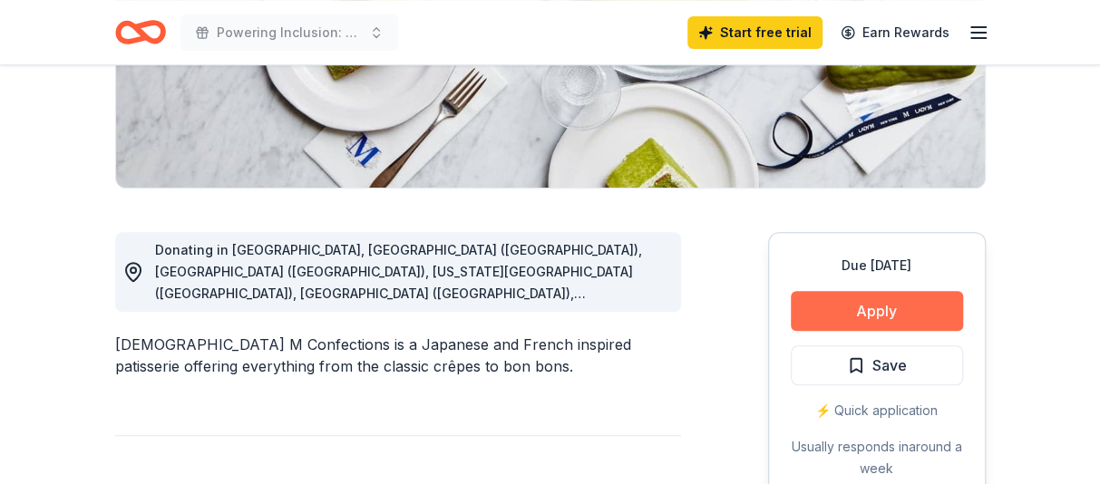
click at [879, 303] on button "Apply" at bounding box center [876, 311] width 172 height 40
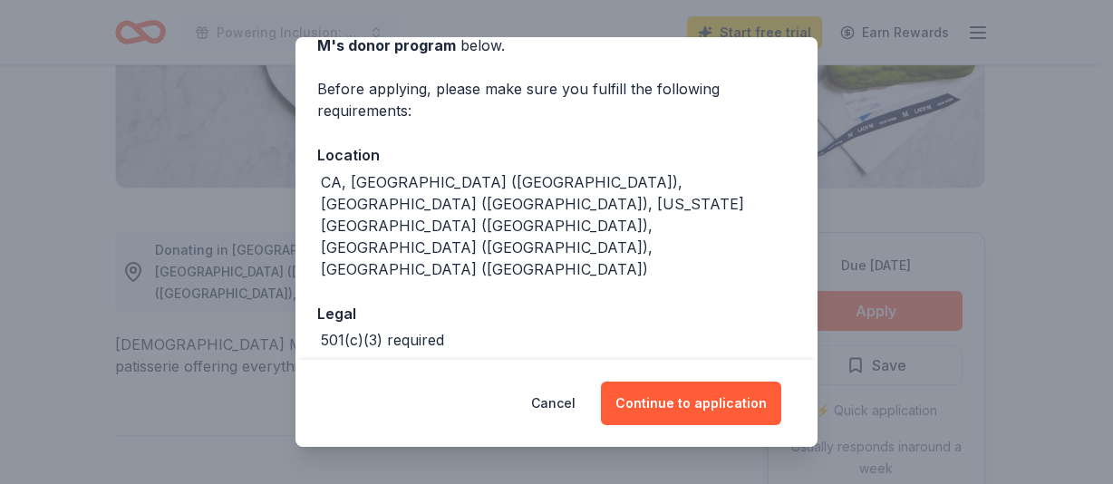
scroll to position [134, 0]
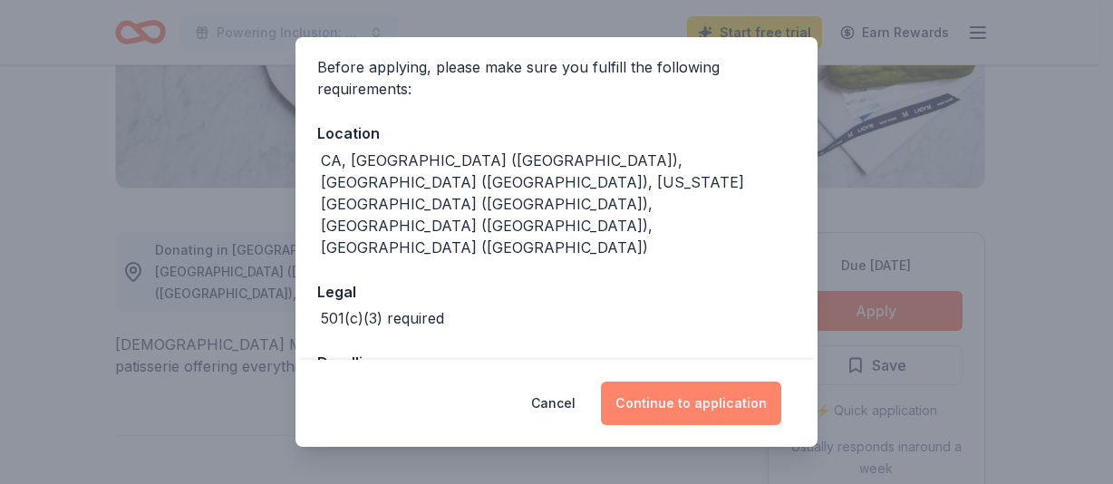
click at [721, 416] on button "Continue to application" at bounding box center [691, 404] width 180 height 44
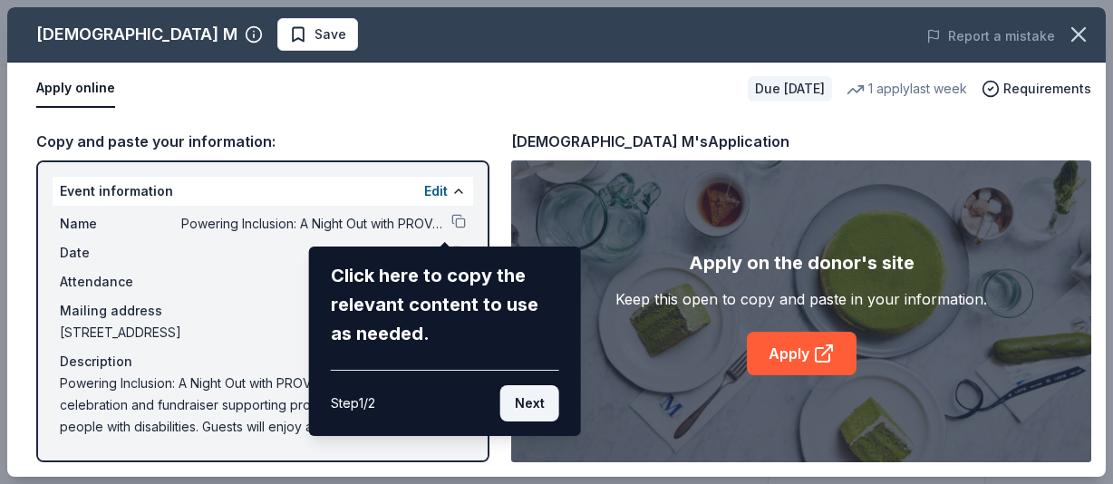
click at [526, 400] on button "Next" at bounding box center [529, 403] width 59 height 36
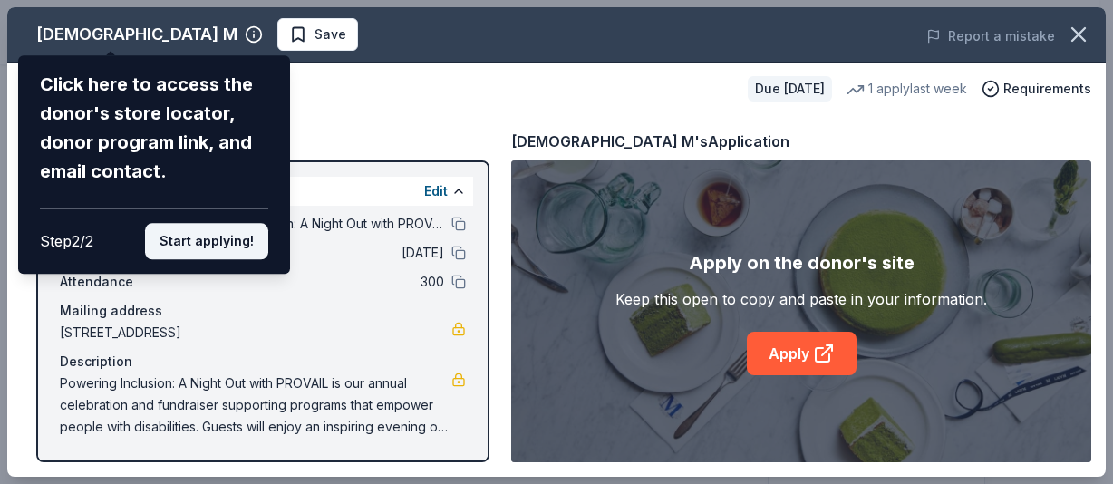
click at [218, 244] on button "Start applying!" at bounding box center [206, 241] width 123 height 36
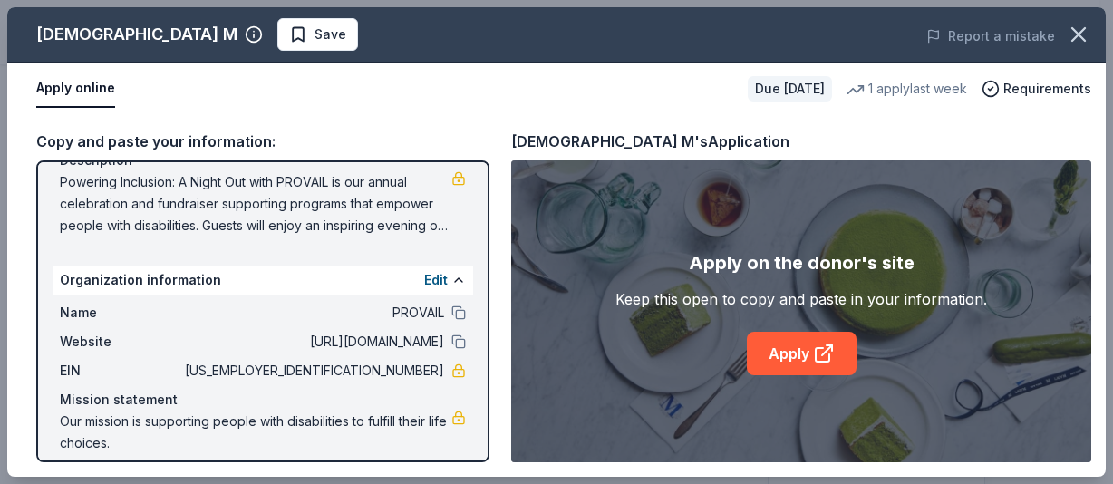
scroll to position [217, 0]
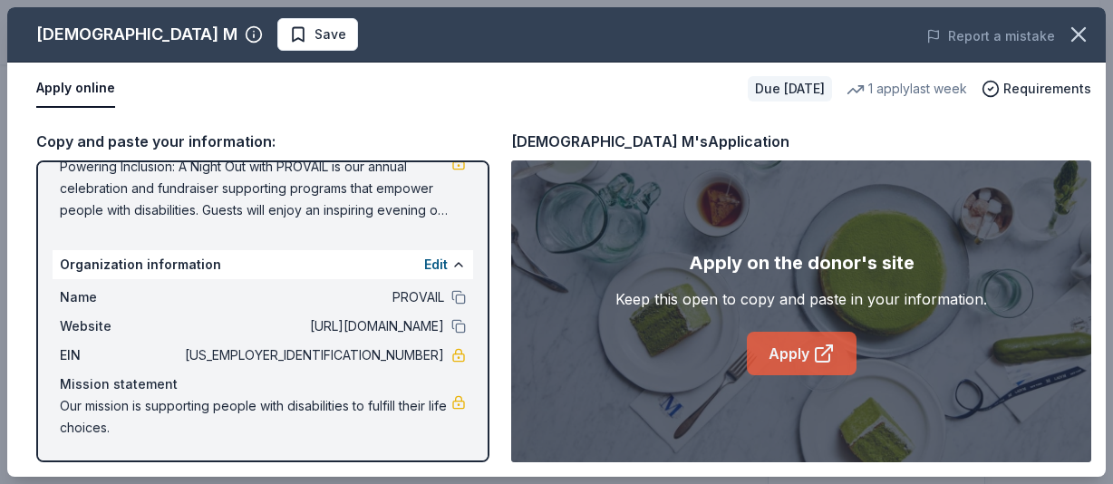
click at [805, 351] on link "Apply" at bounding box center [802, 354] width 110 height 44
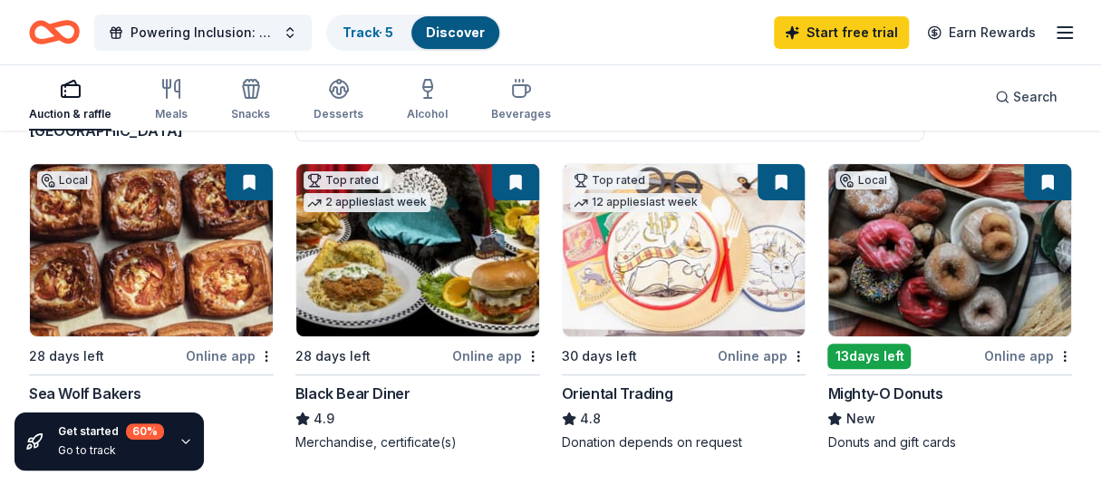
scroll to position [272, 0]
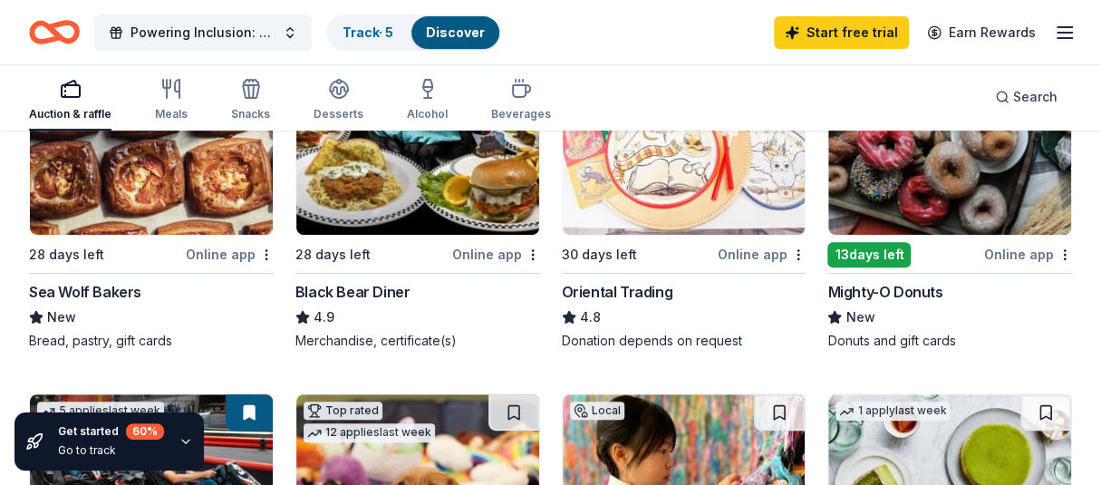
click at [94, 188] on img at bounding box center [151, 149] width 243 height 172
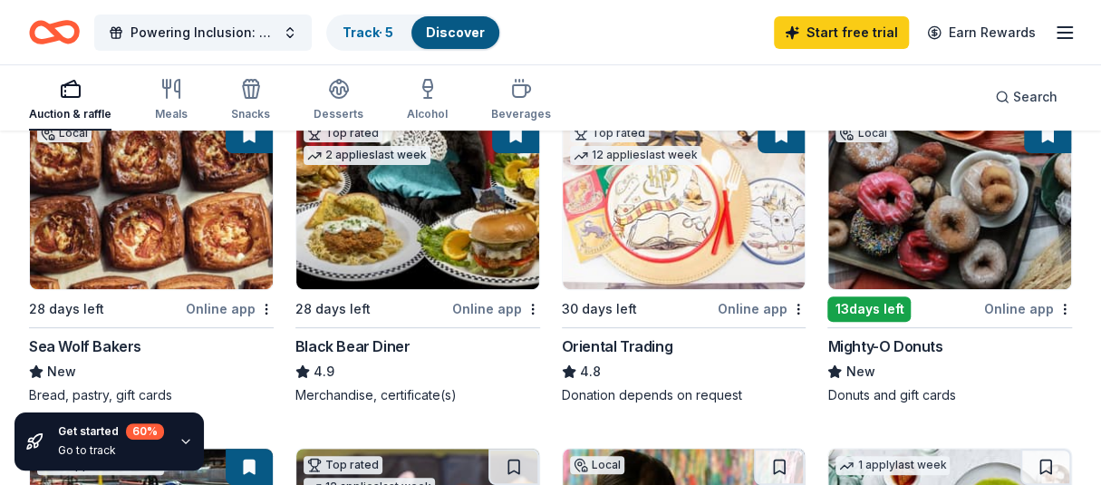
scroll to position [181, 0]
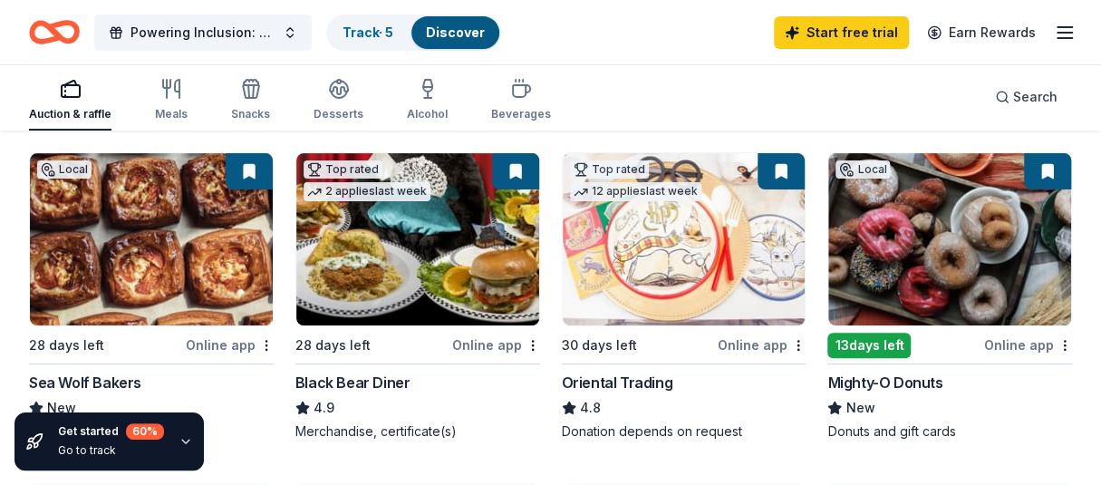
click at [673, 286] on img at bounding box center [684, 239] width 243 height 172
click at [988, 258] on img at bounding box center [950, 239] width 243 height 172
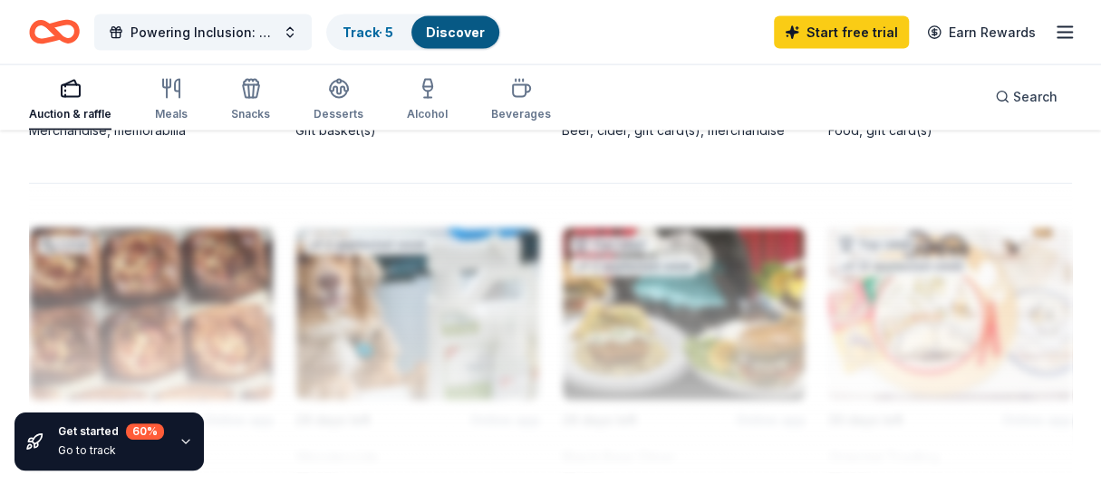
scroll to position [2105, 0]
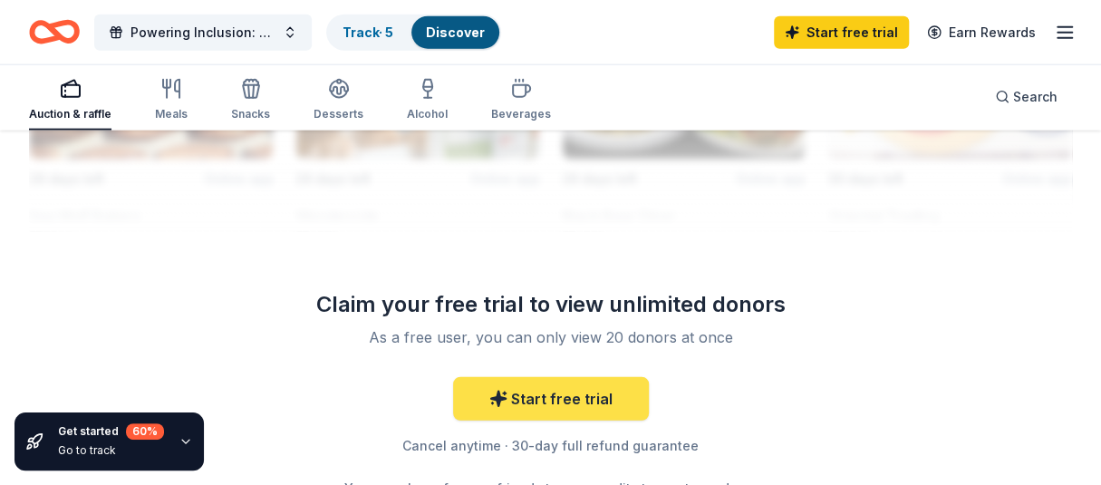
click at [580, 391] on link "Start free trial" at bounding box center [551, 399] width 196 height 44
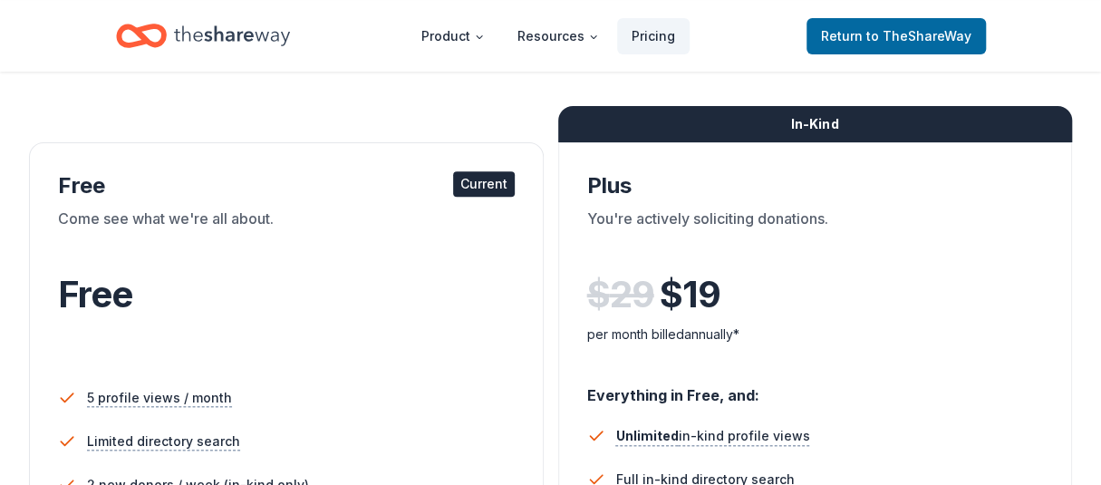
scroll to position [272, 0]
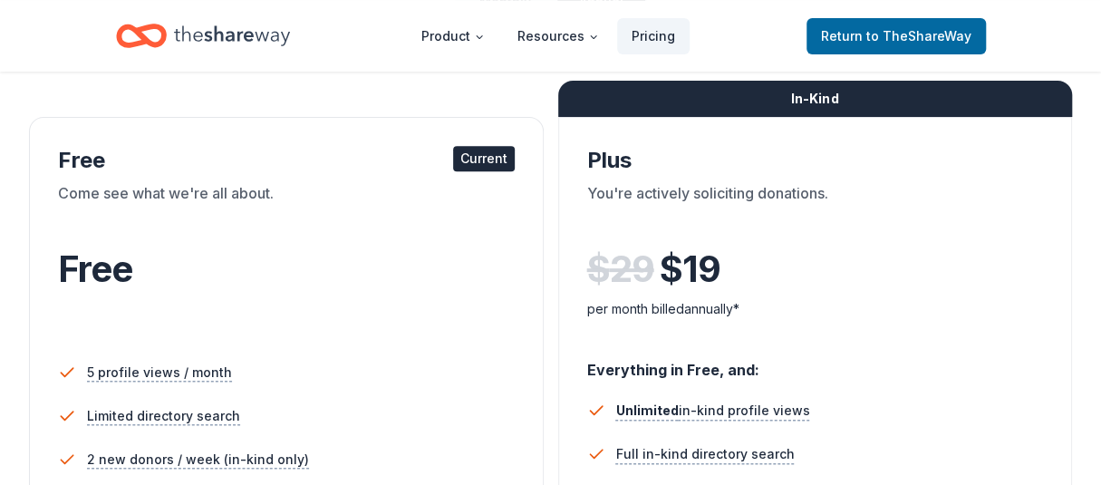
click at [421, 165] on div "Free Current" at bounding box center [286, 160] width 457 height 29
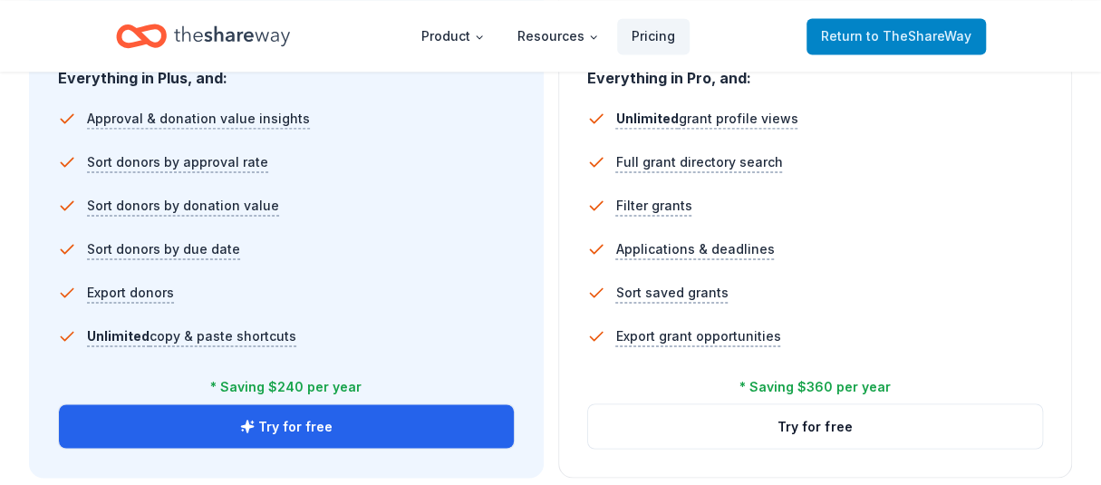
scroll to position [1269, 0]
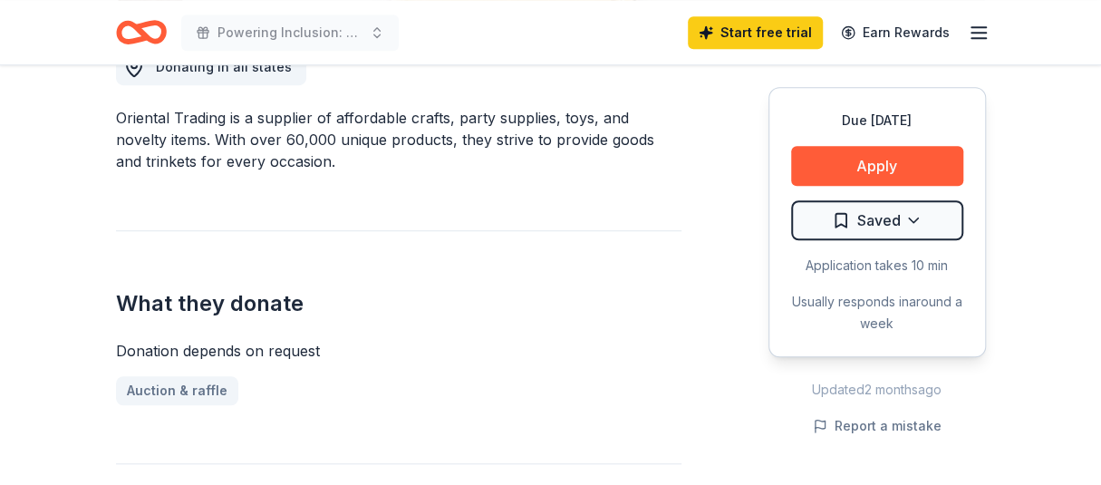
scroll to position [725, 0]
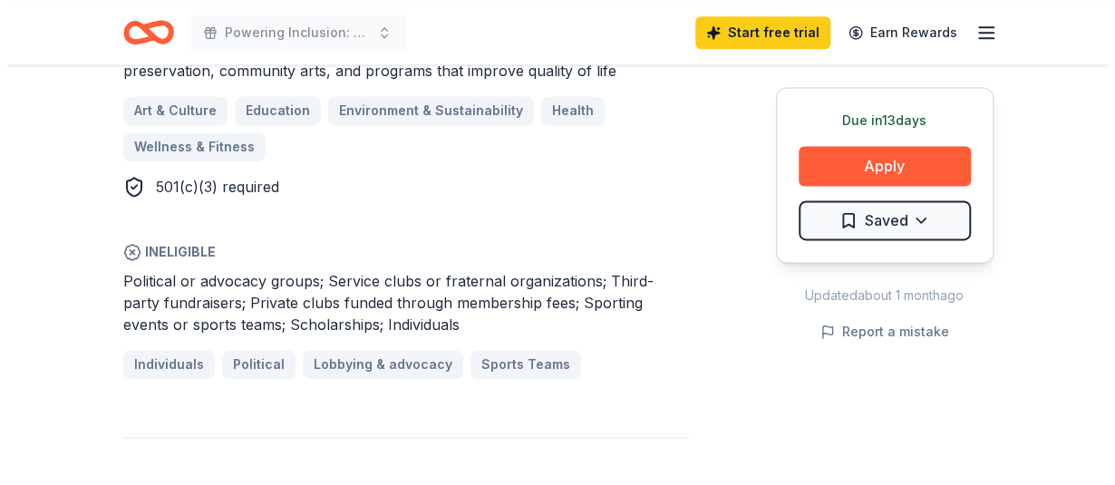
scroll to position [1088, 0]
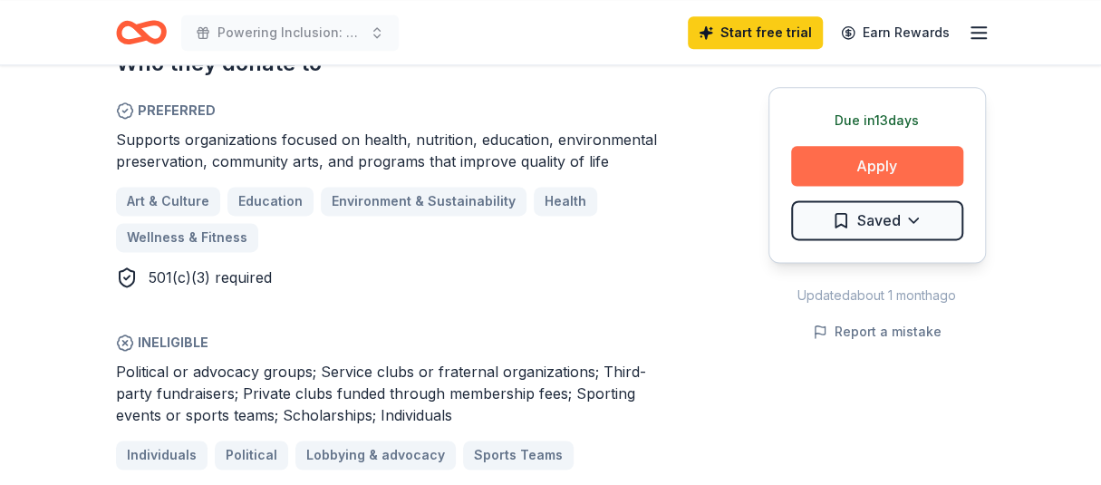
click at [901, 167] on button "Apply" at bounding box center [877, 166] width 172 height 40
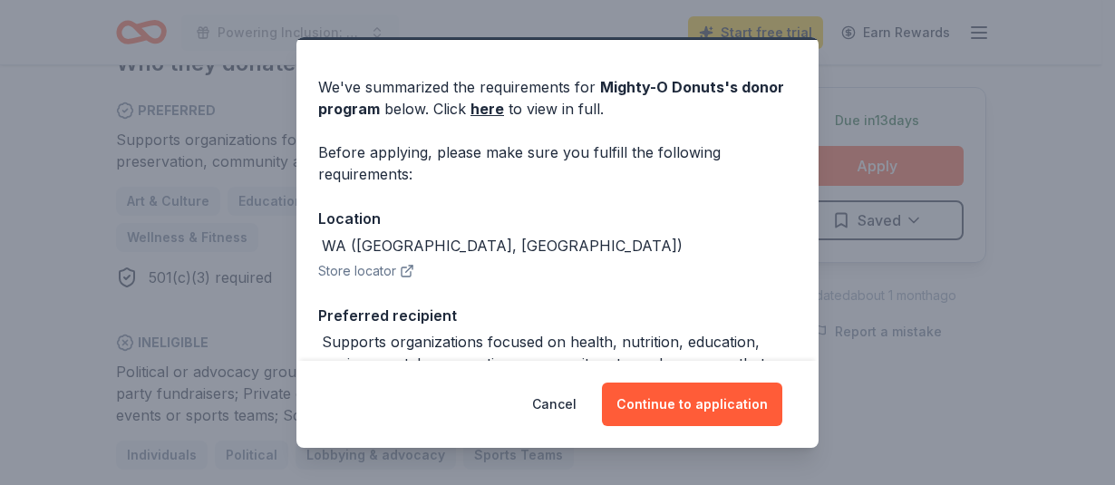
scroll to position [91, 0]
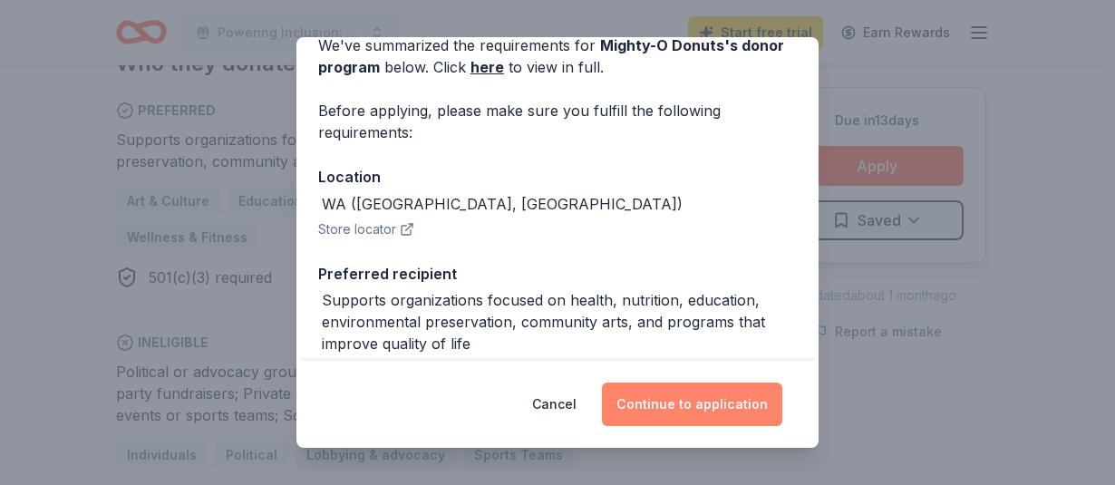
click at [692, 407] on button "Continue to application" at bounding box center [692, 405] width 180 height 44
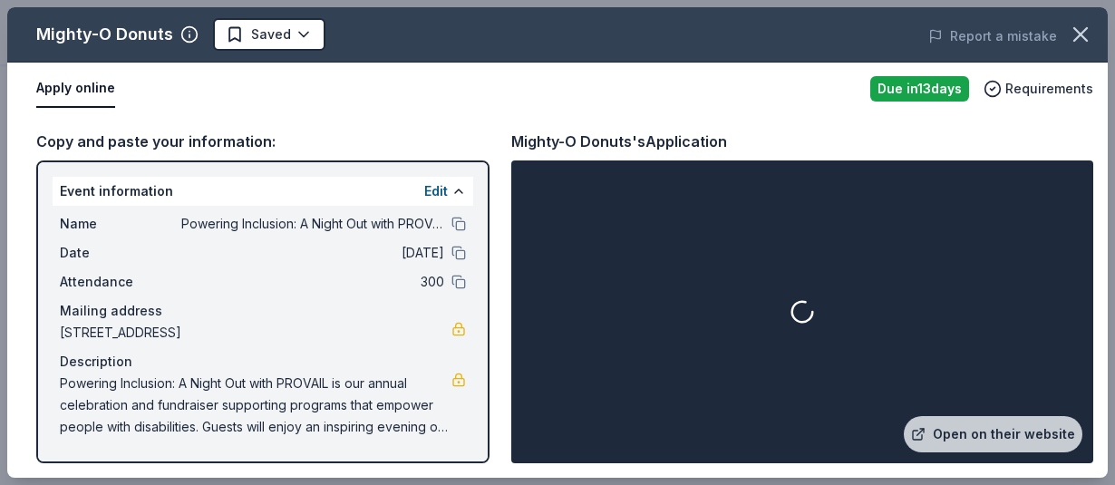
drag, startPoint x: 740, startPoint y: 39, endPoint x: 725, endPoint y: -6, distance: 47.6
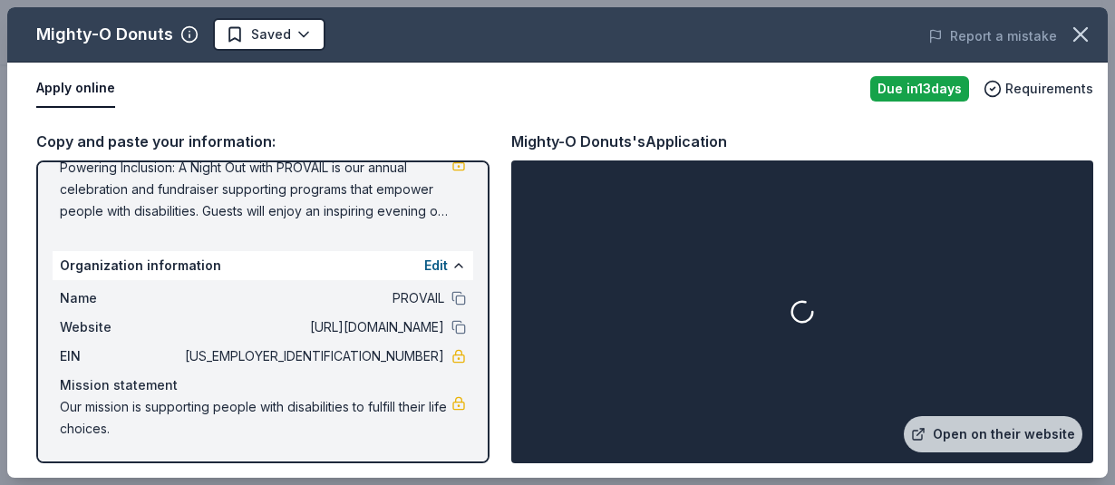
scroll to position [0, 0]
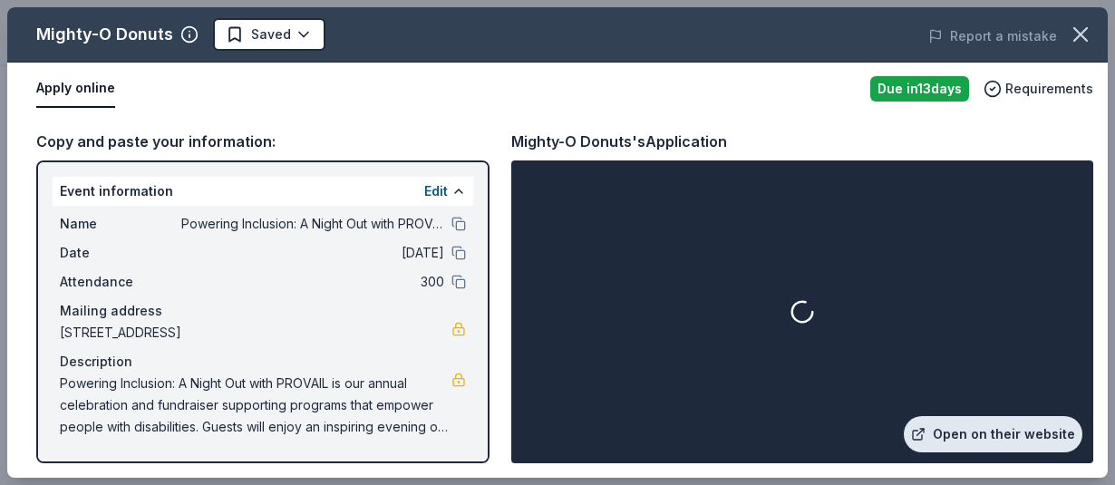
click at [980, 432] on link "Open on their website" at bounding box center [993, 434] width 179 height 36
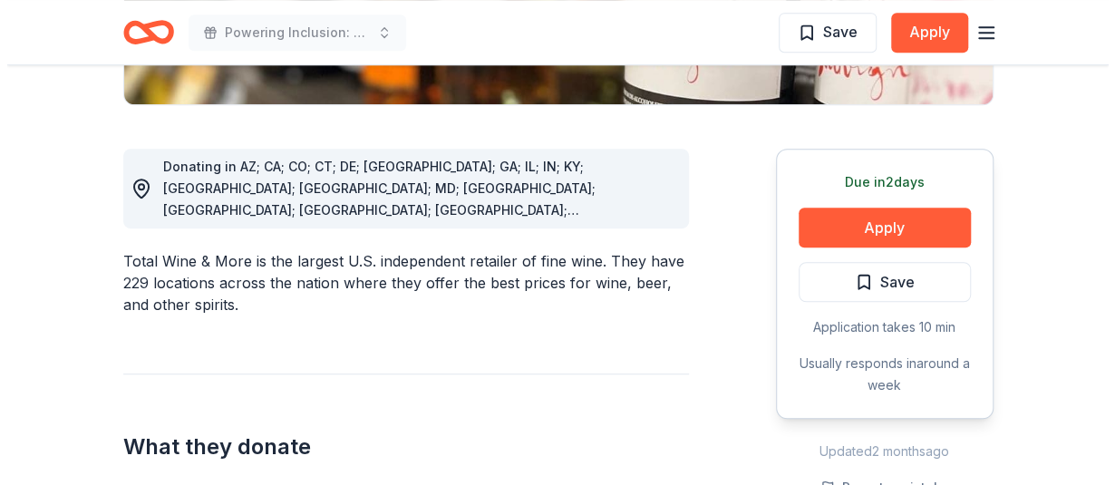
scroll to position [453, 0]
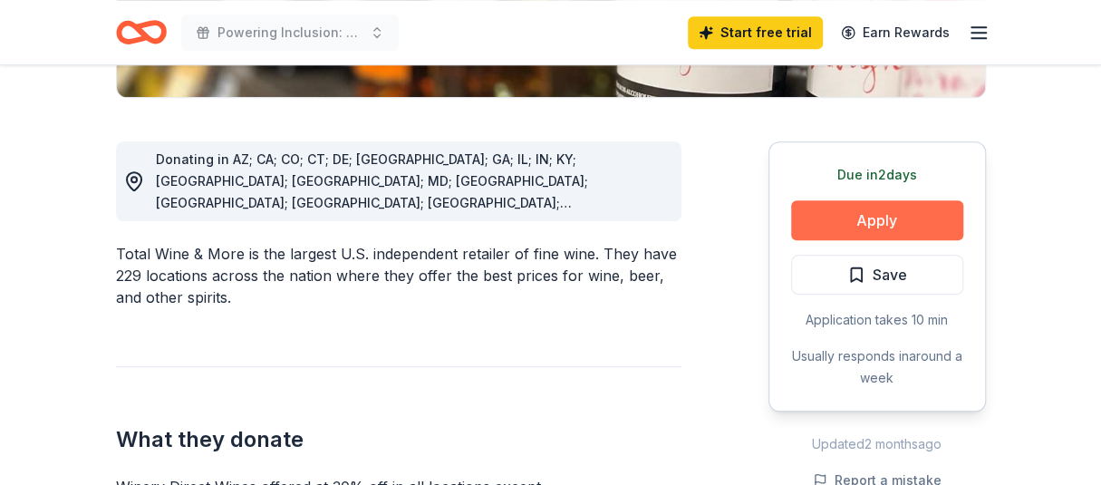
click at [890, 209] on button "Apply" at bounding box center [877, 220] width 172 height 40
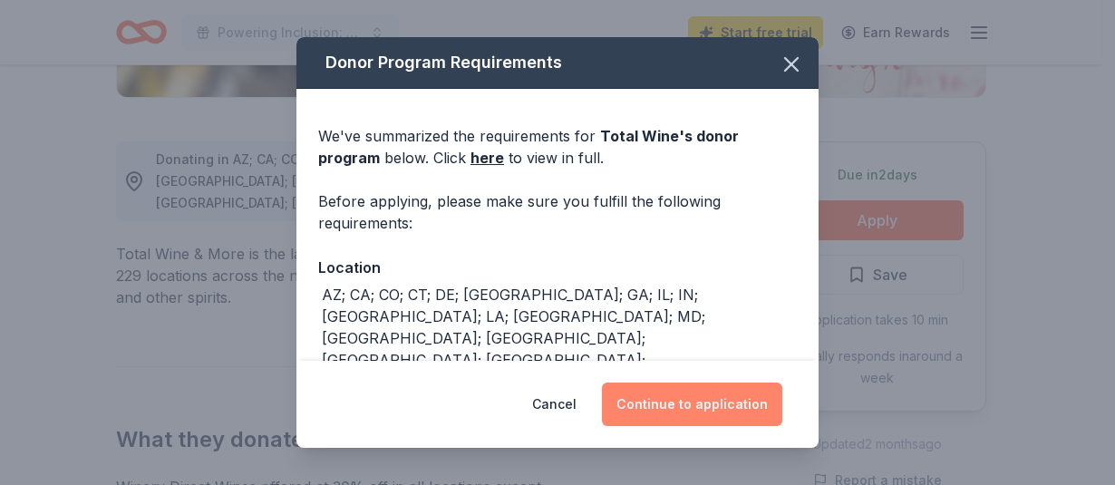
click at [696, 400] on button "Continue to application" at bounding box center [692, 405] width 180 height 44
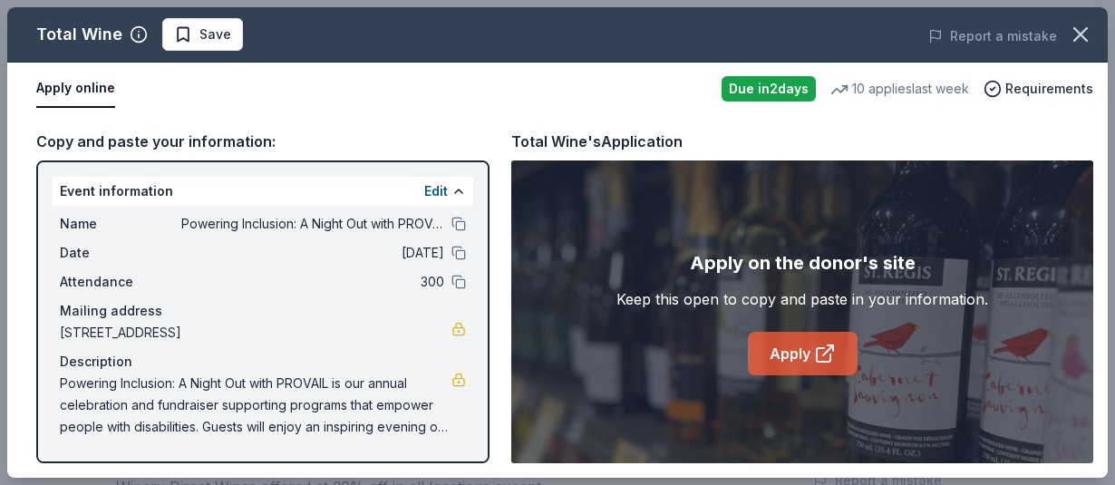
click at [791, 356] on link "Apply" at bounding box center [803, 354] width 110 height 44
